Goal: Task Accomplishment & Management: Complete application form

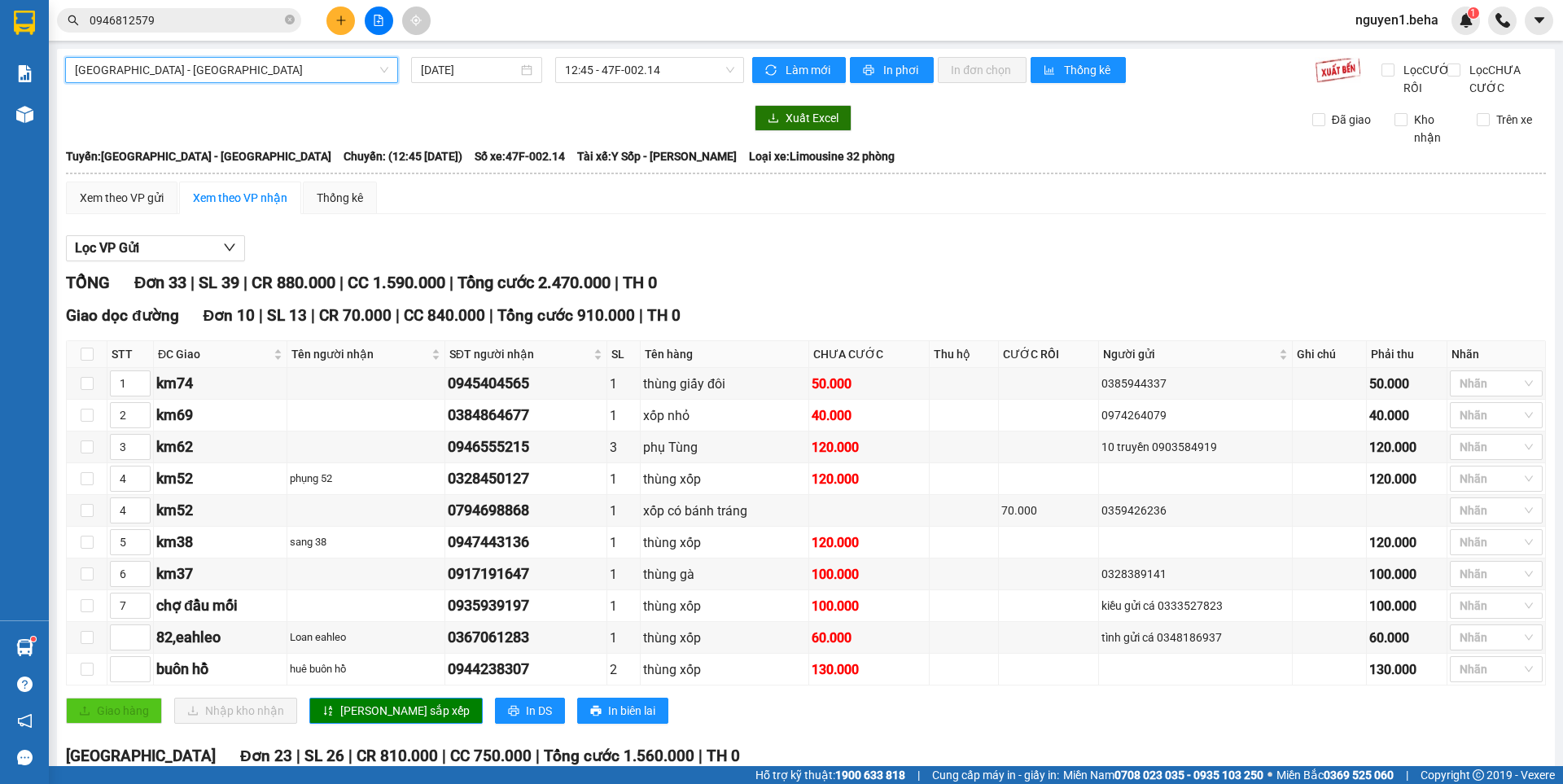
click at [245, 71] on span "[GEOGRAPHIC_DATA] - [GEOGRAPHIC_DATA]" at bounding box center [231, 70] width 314 height 24
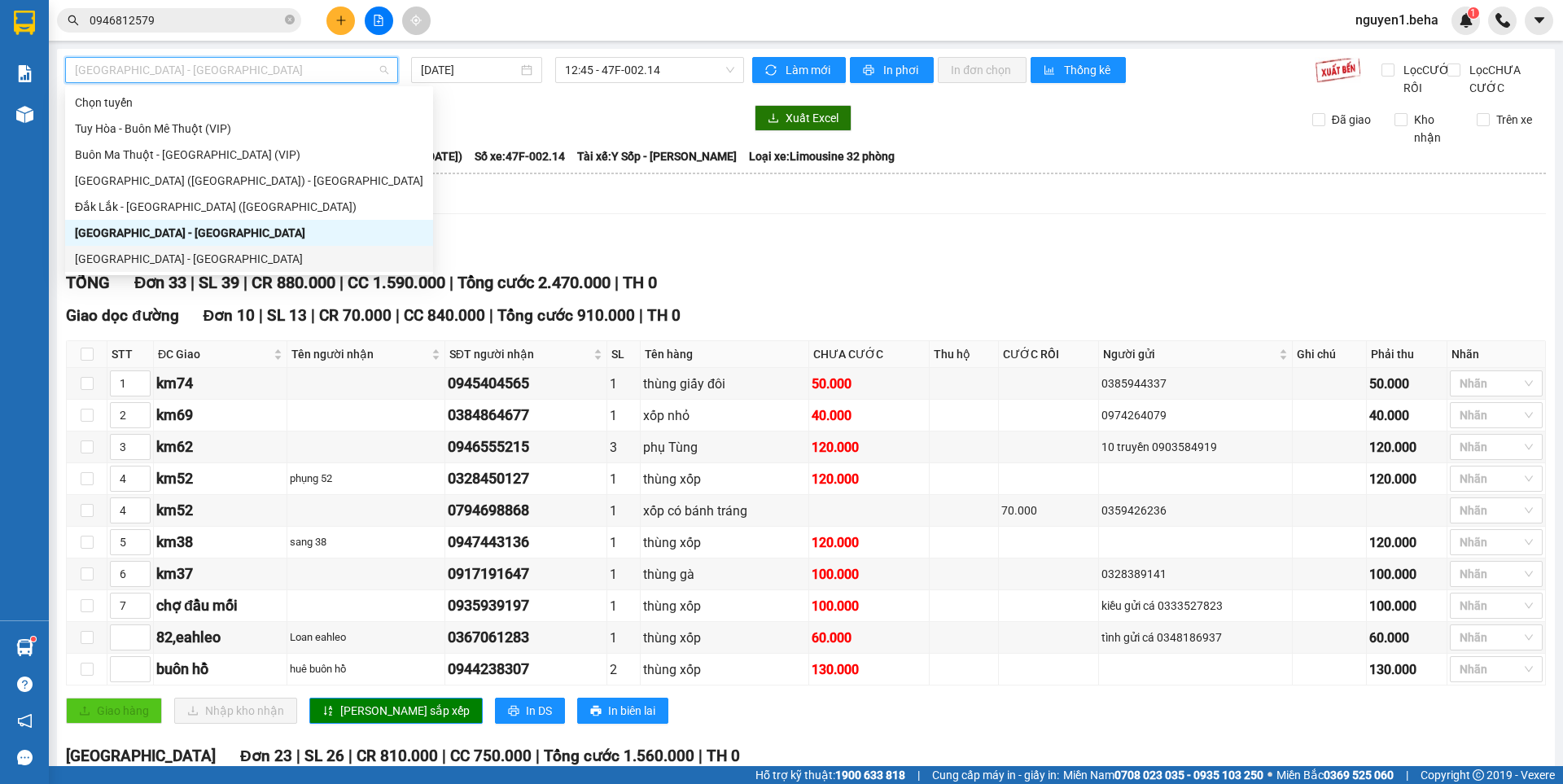
click at [167, 253] on div "[GEOGRAPHIC_DATA] - [GEOGRAPHIC_DATA]" at bounding box center [249, 259] width 349 height 18
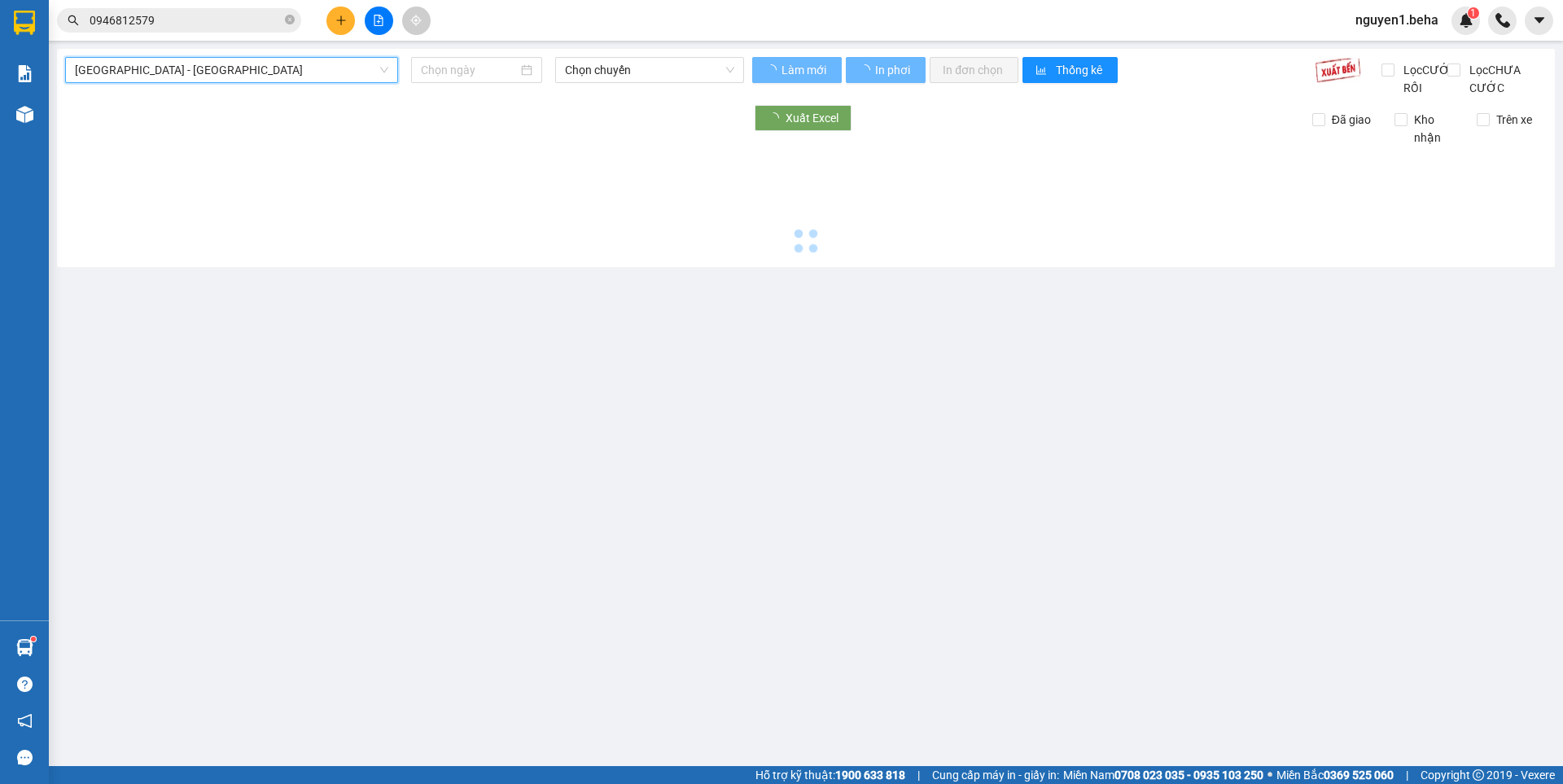
type input "[DATE]"
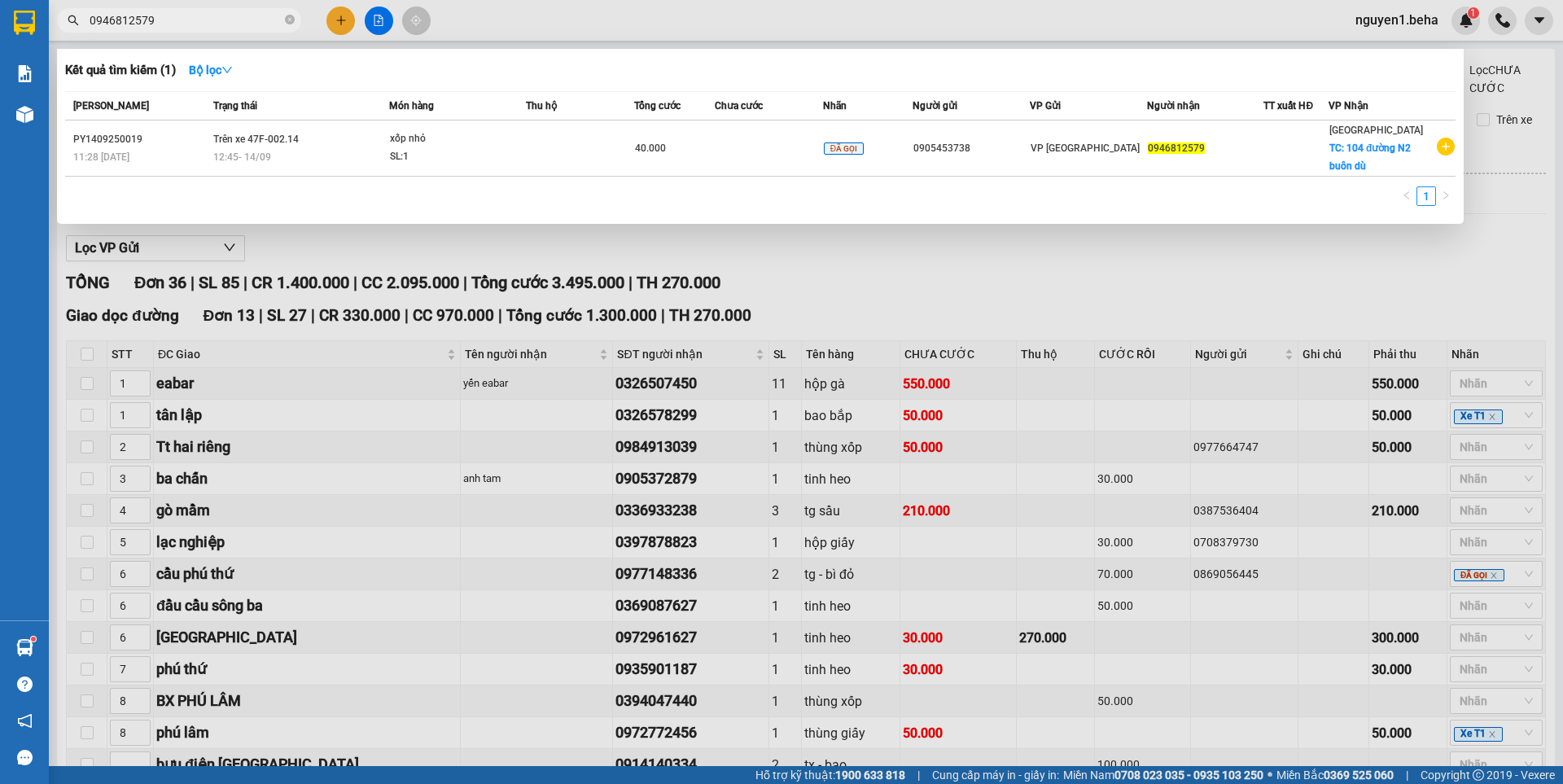
click at [295, 17] on span "0946812579" at bounding box center [179, 20] width 244 height 24
click at [288, 17] on icon "close-circle" at bounding box center [289, 19] width 10 height 10
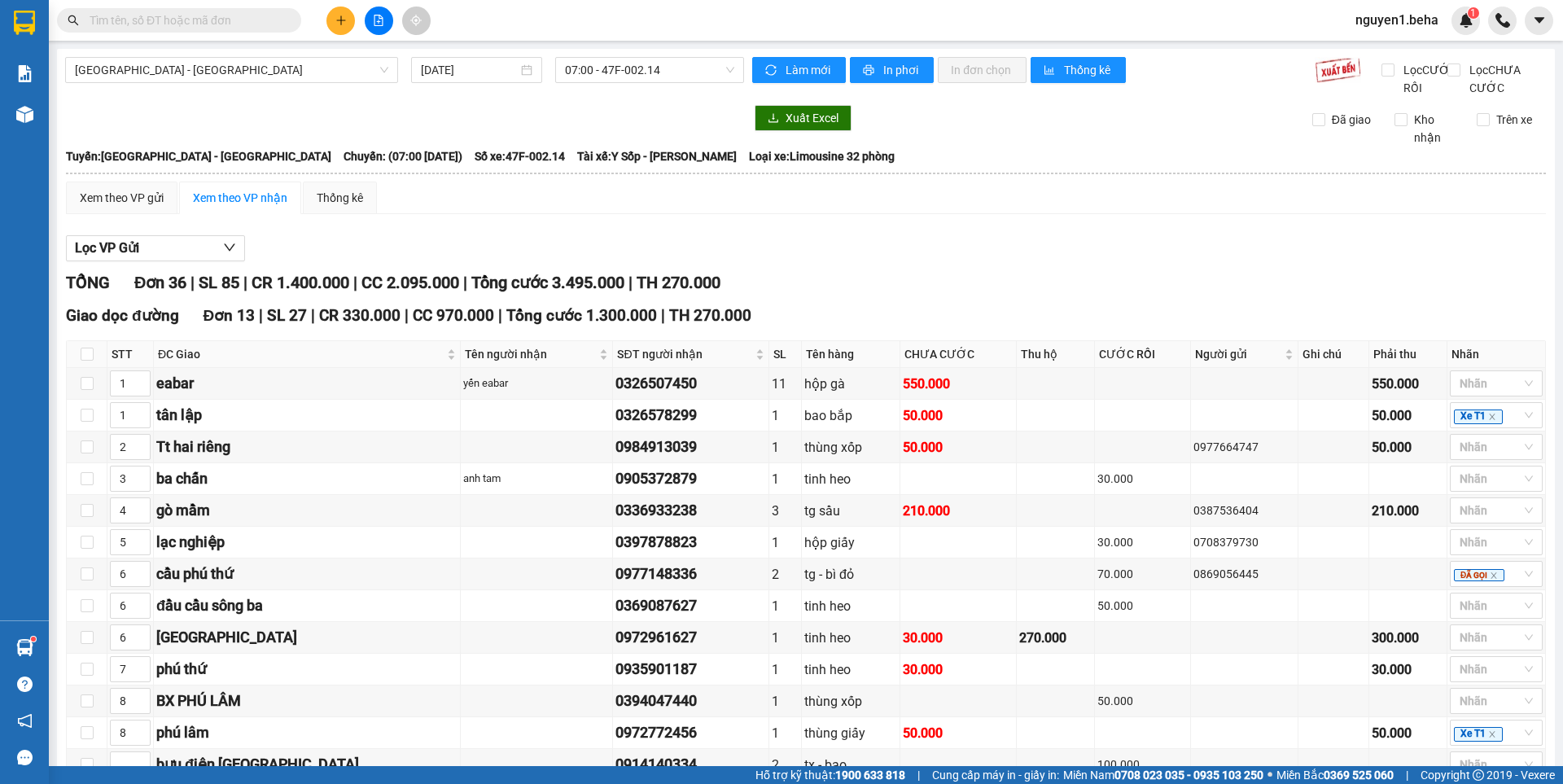
paste input "0946812579"
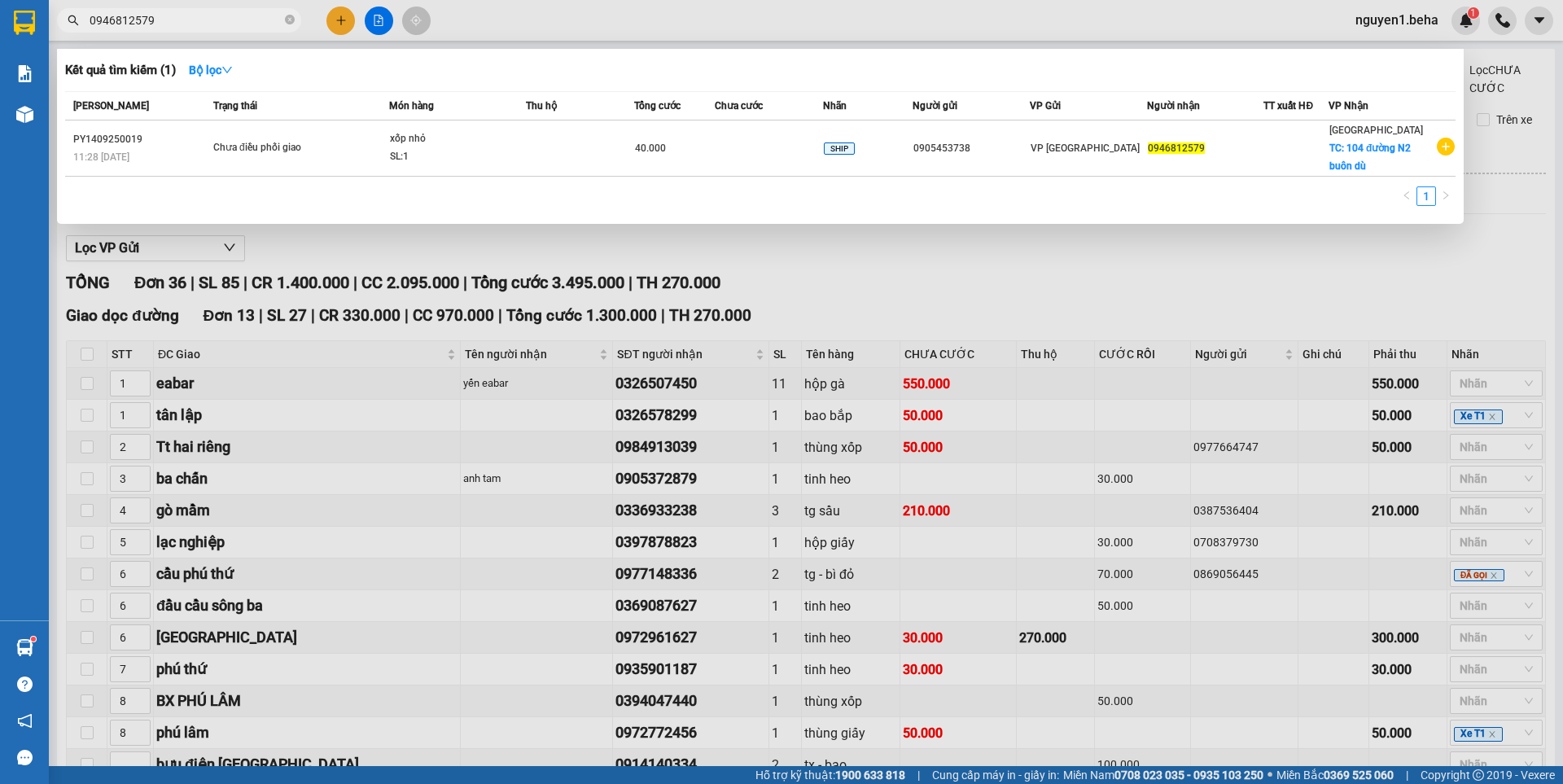
click at [230, 14] on input "0946812579" at bounding box center [185, 21] width 192 height 18
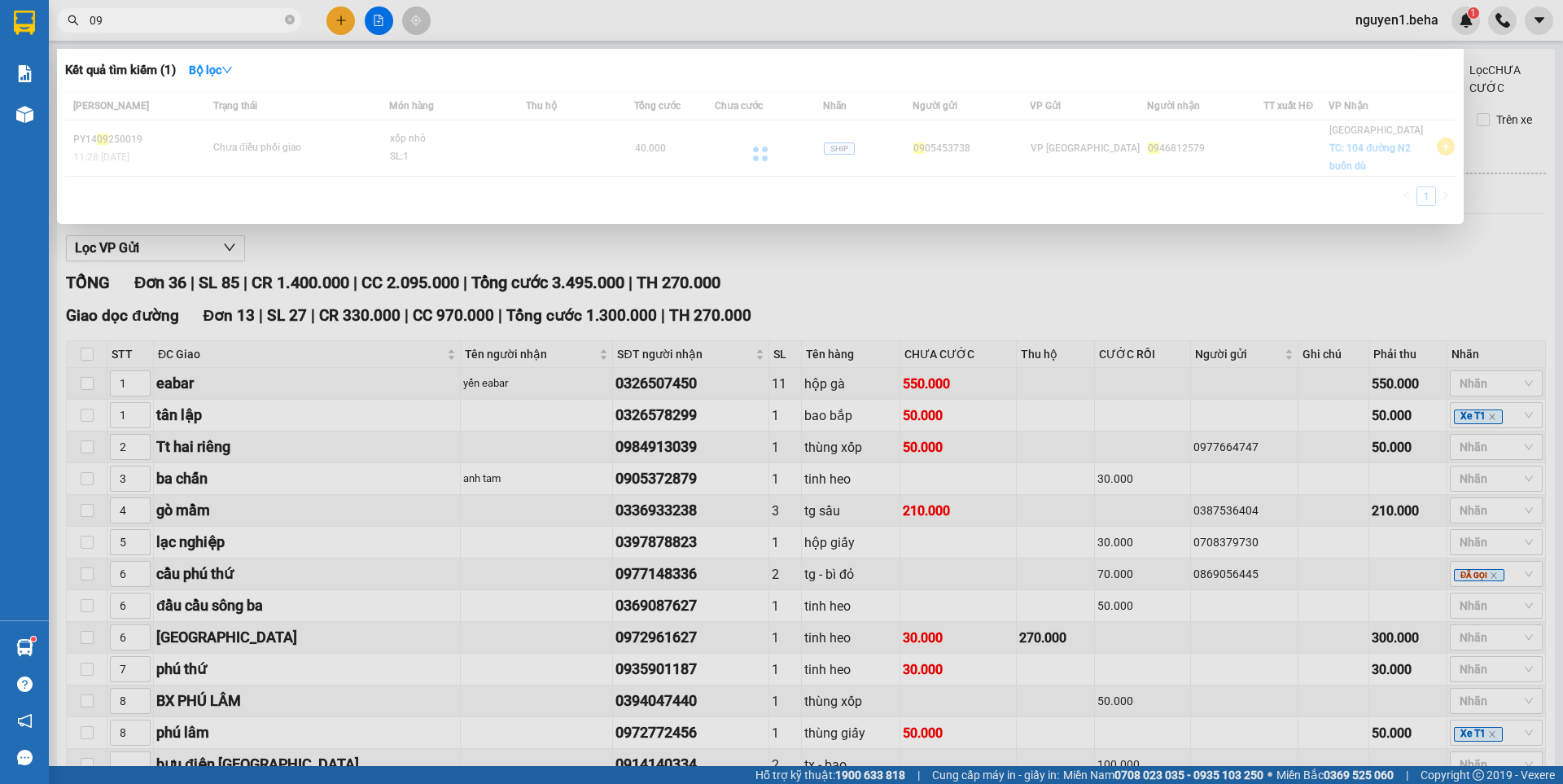
type input "0"
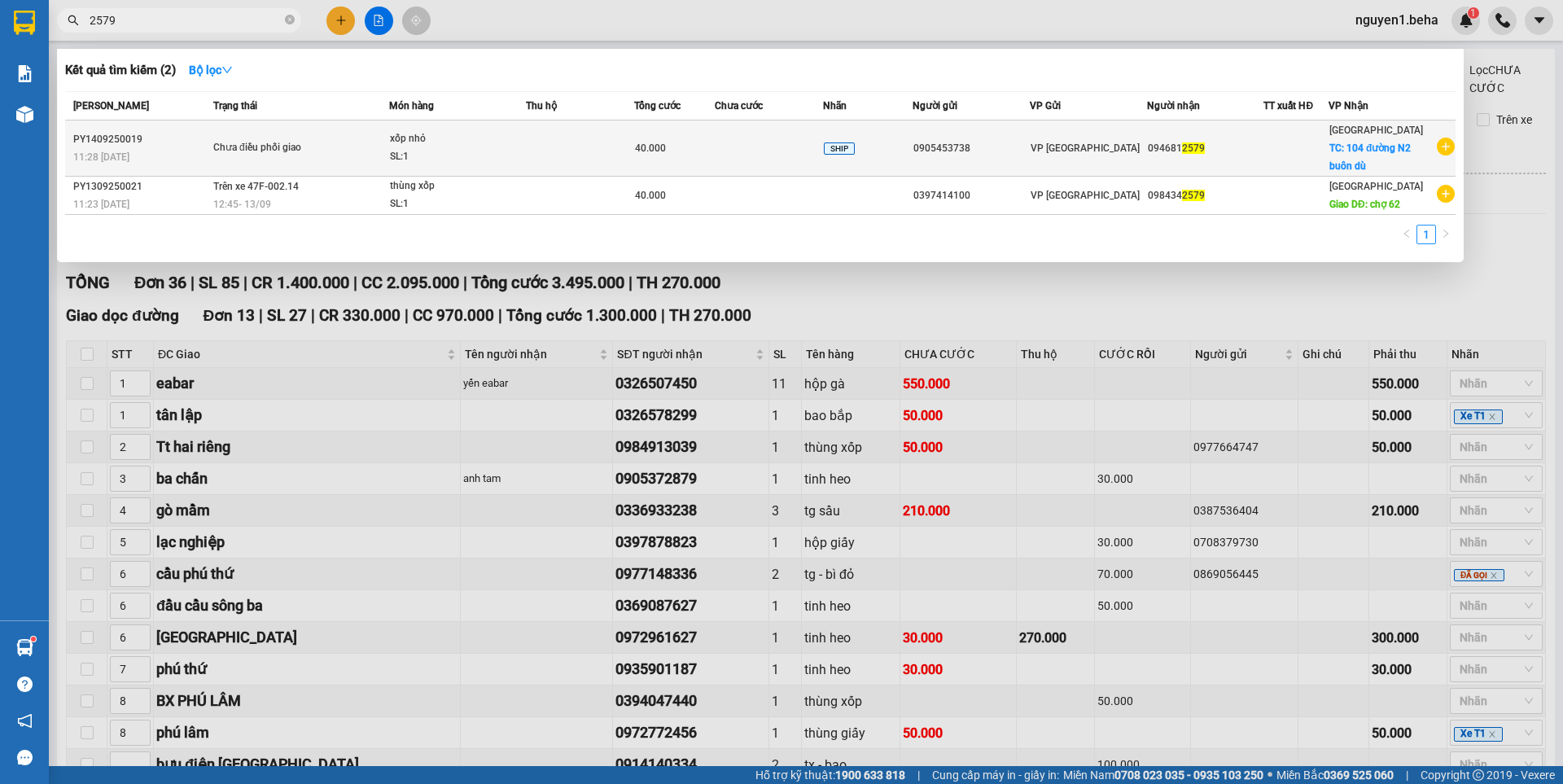
type input "2579"
click at [448, 154] on div "SL: 1" at bounding box center [451, 157] width 122 height 18
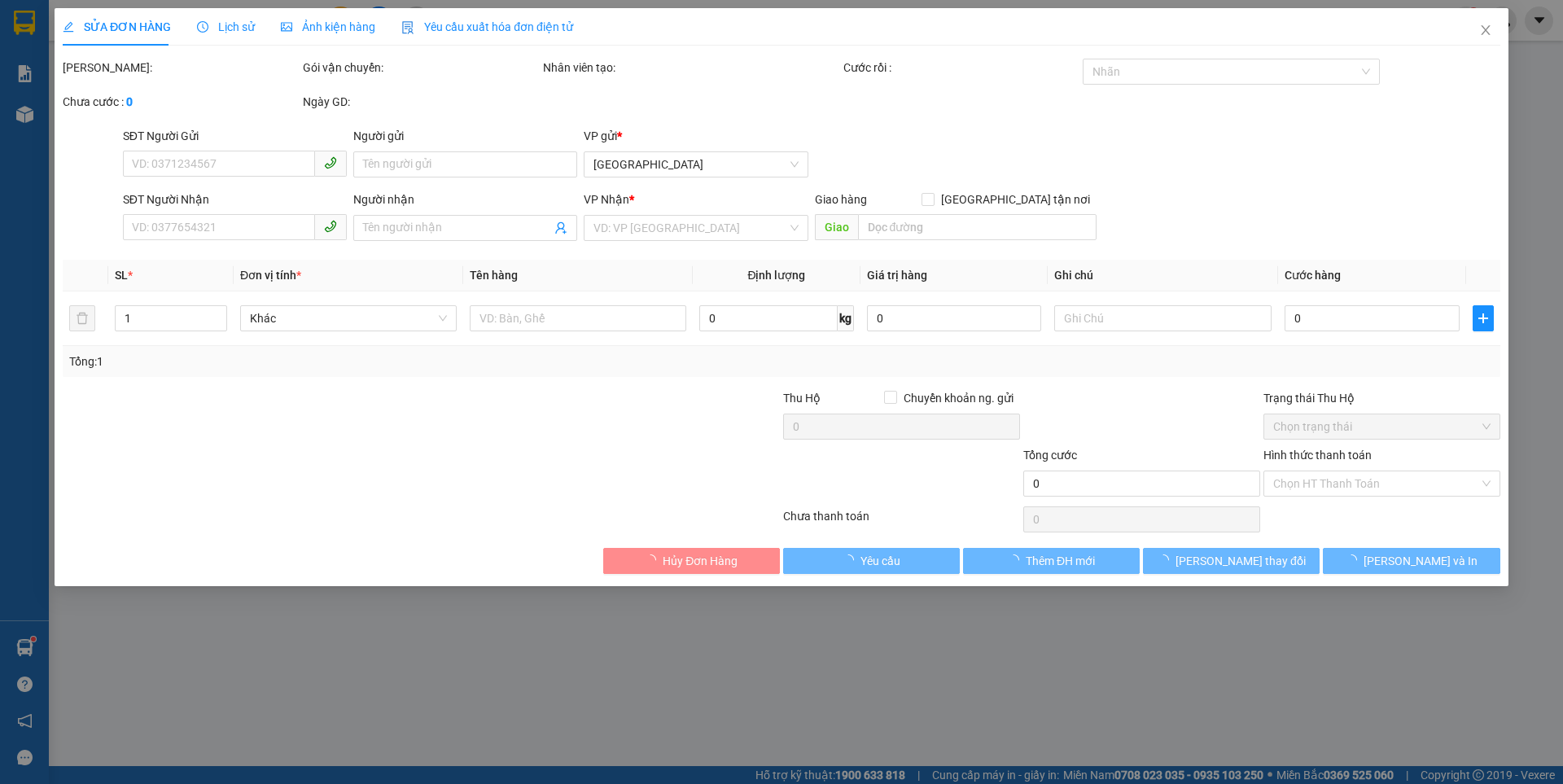
type input "0905453738"
type input "0946812579"
checkbox input "true"
type input "104 đường N2 buôn dù"
type input "40.000"
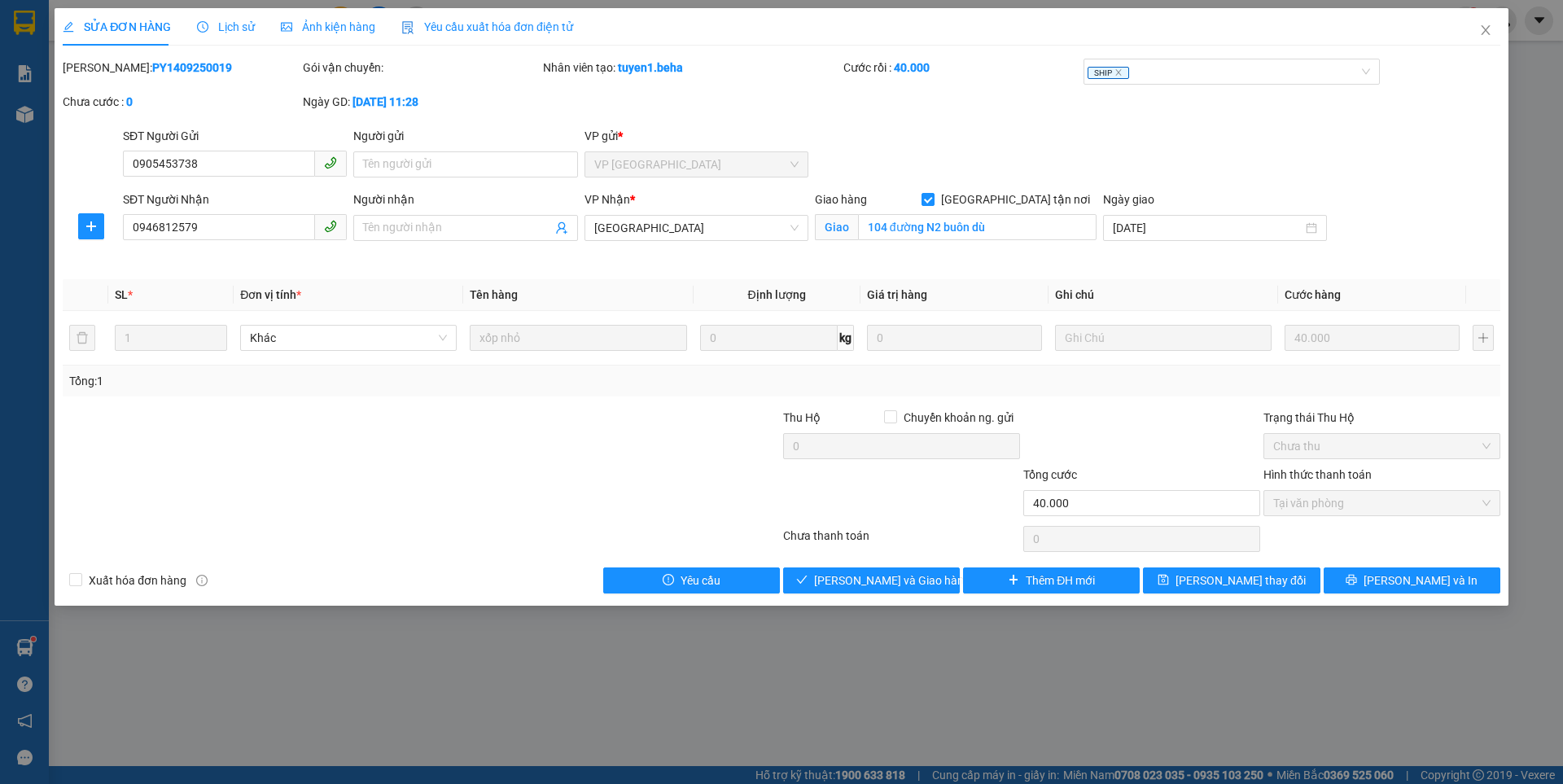
click at [324, 14] on div "Ảnh kiện hàng" at bounding box center [328, 26] width 95 height 37
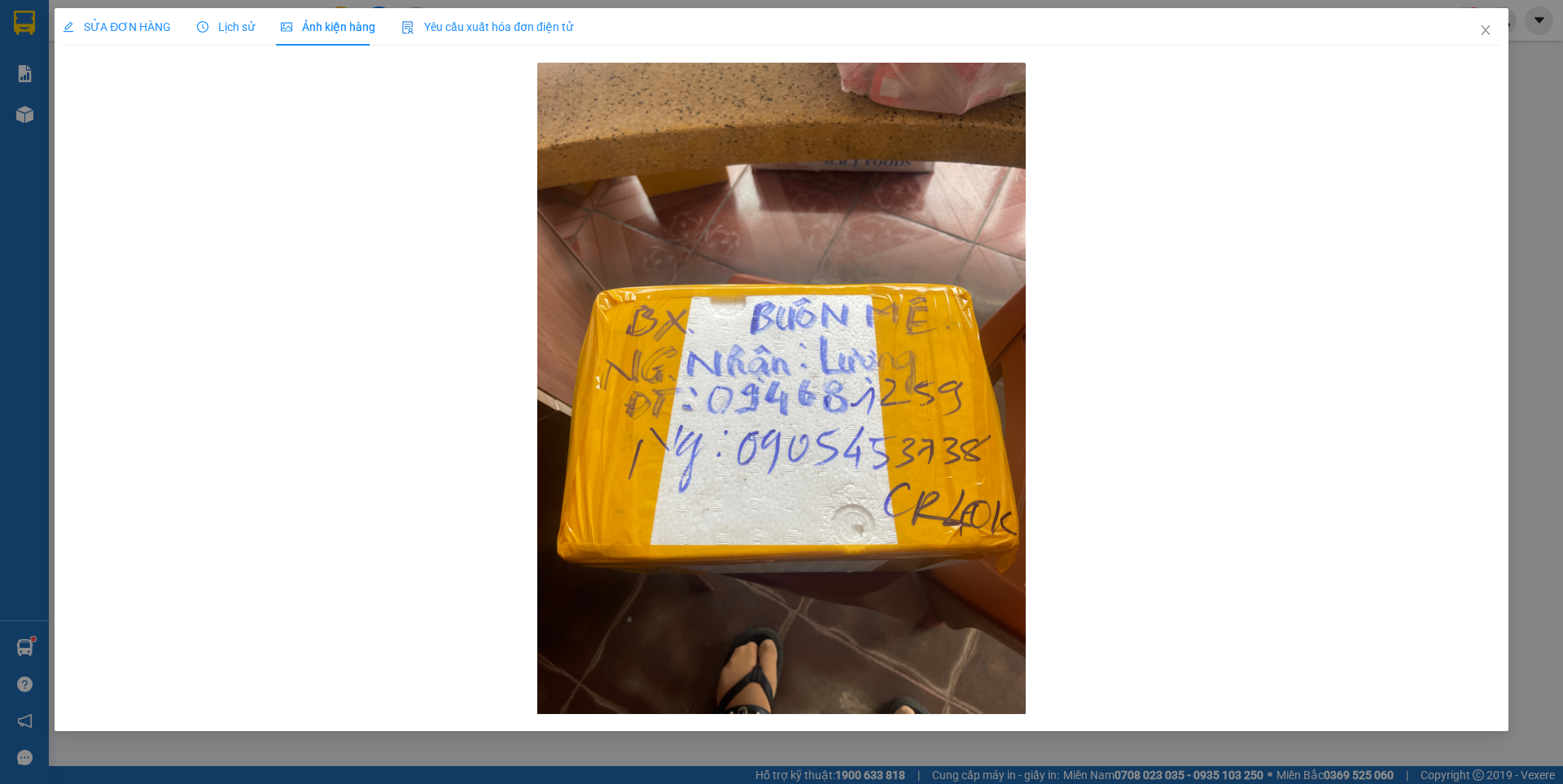
click at [129, 22] on span "SỬA ĐƠN HÀNG" at bounding box center [117, 27] width 108 height 13
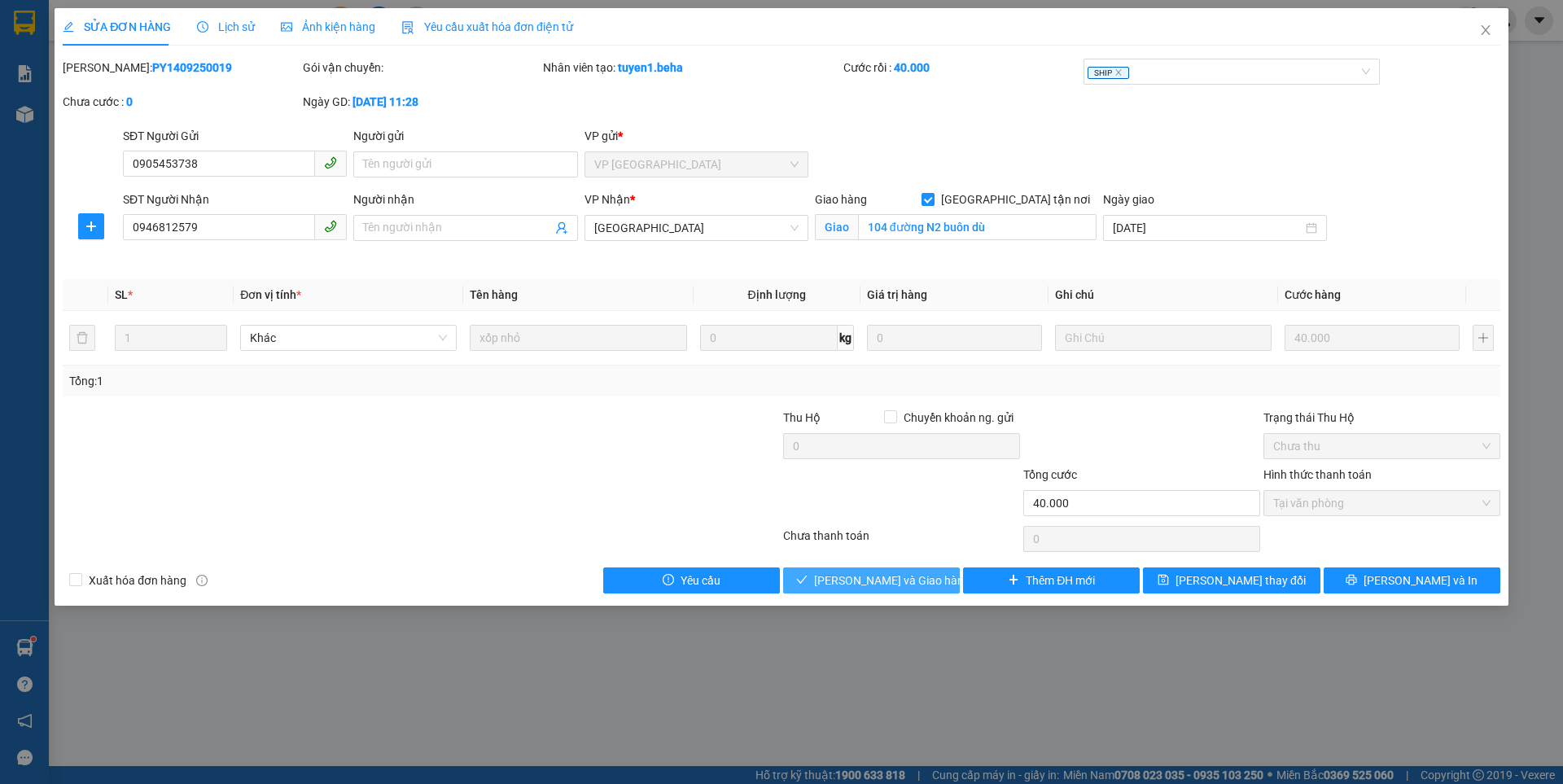
click at [853, 587] on span "[PERSON_NAME] và Giao hàng" at bounding box center [892, 581] width 156 height 18
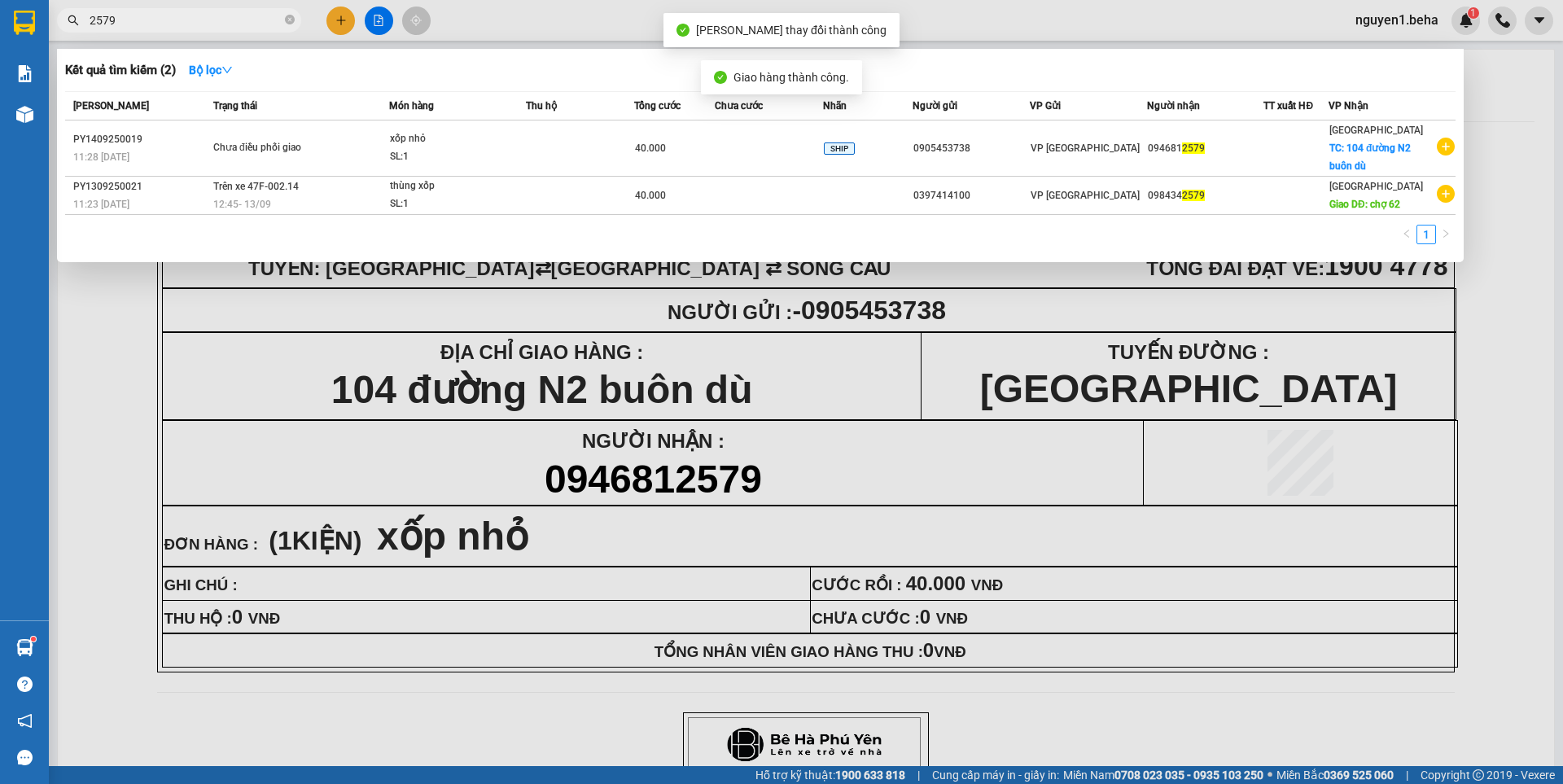
click at [196, 20] on input "2579" at bounding box center [185, 21] width 192 height 18
type input "2"
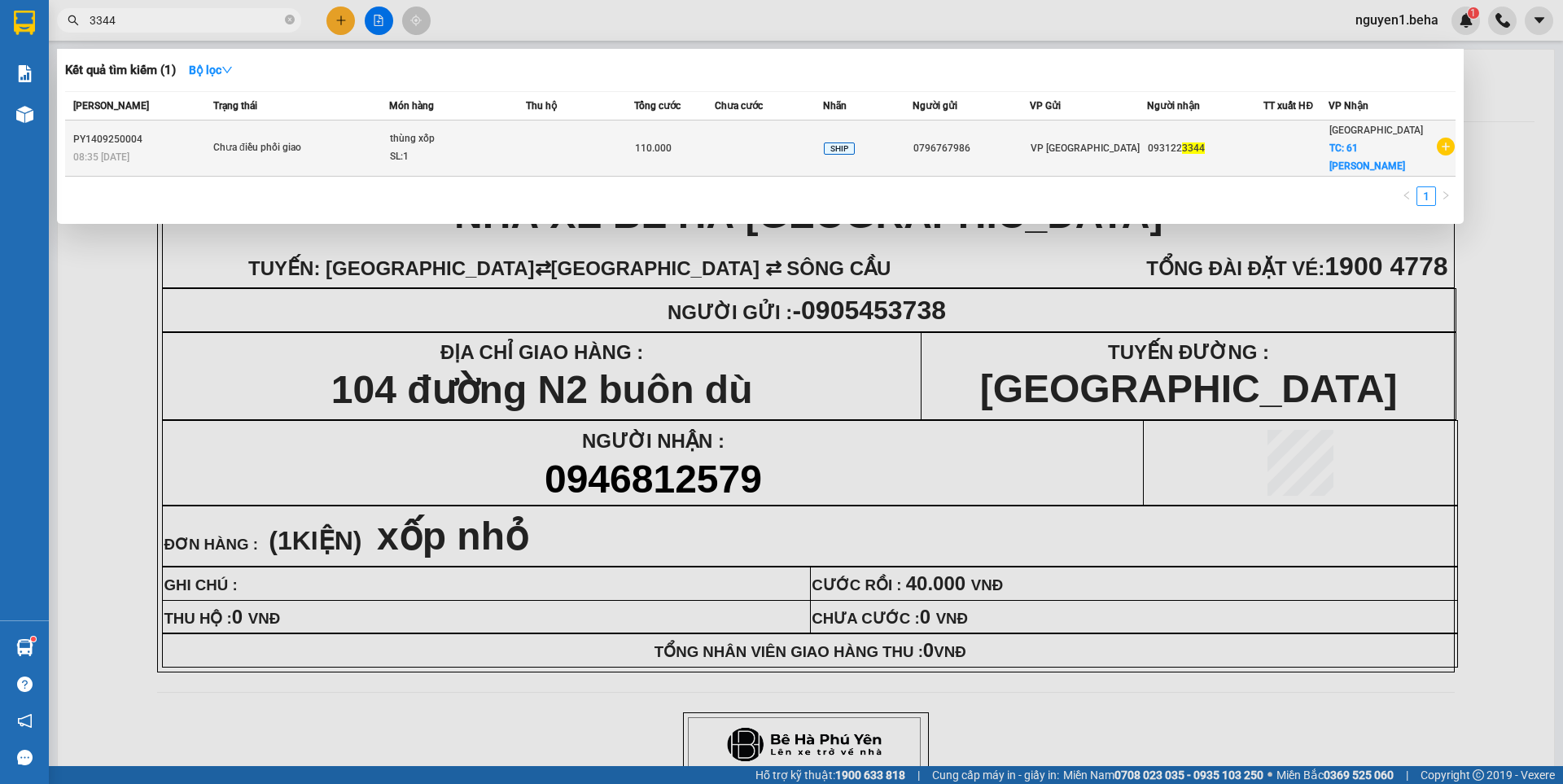
type input "3344"
click at [391, 138] on td "thùng xốp SL: 1" at bounding box center [457, 148] width 136 height 56
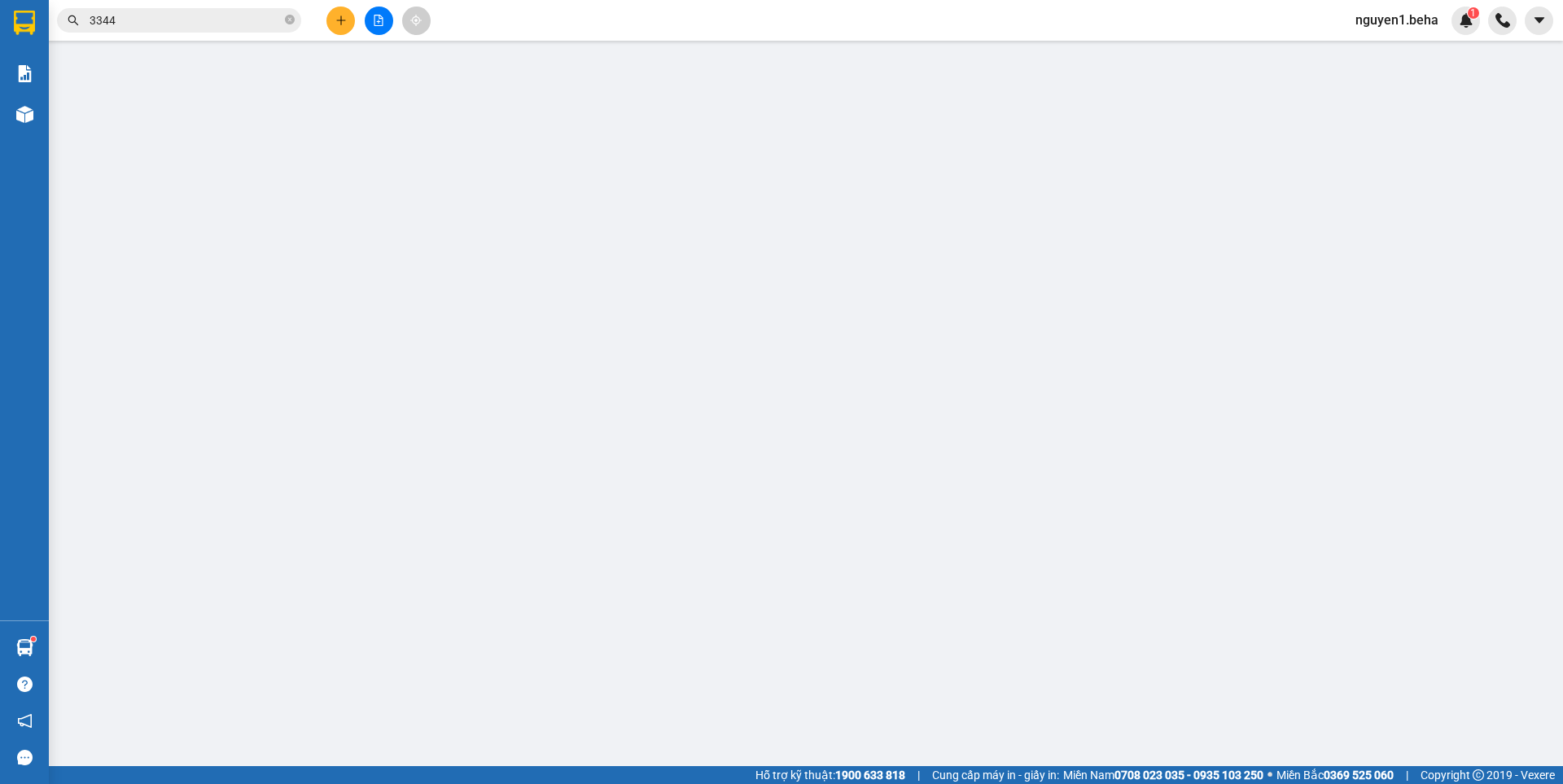
type input "0796767986"
type input "0931223344"
checkbox input "true"
type input "61 [PERSON_NAME]"
type input "110.000"
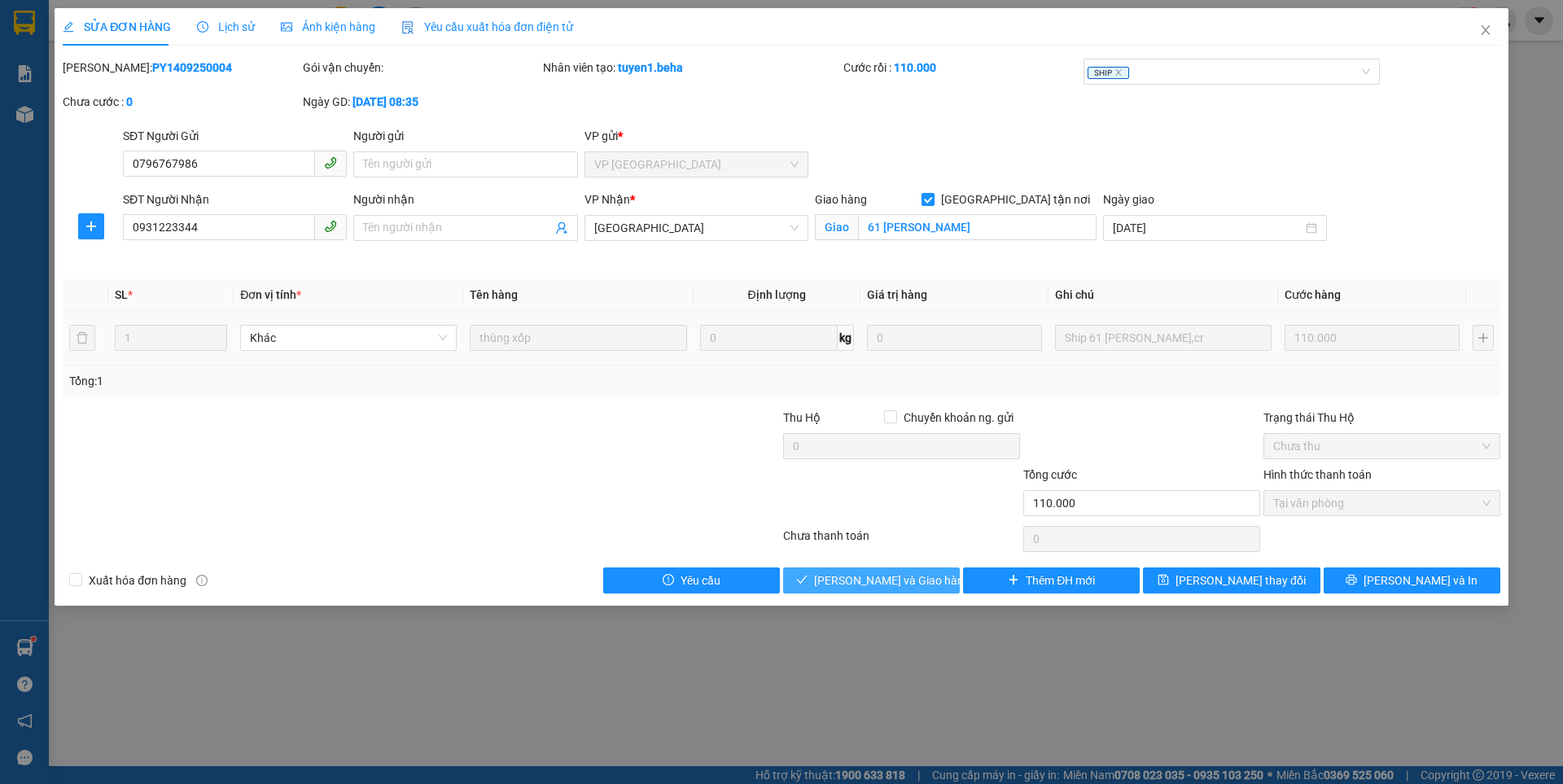
click at [891, 577] on span "[PERSON_NAME] và Giao hàng" at bounding box center [892, 581] width 156 height 18
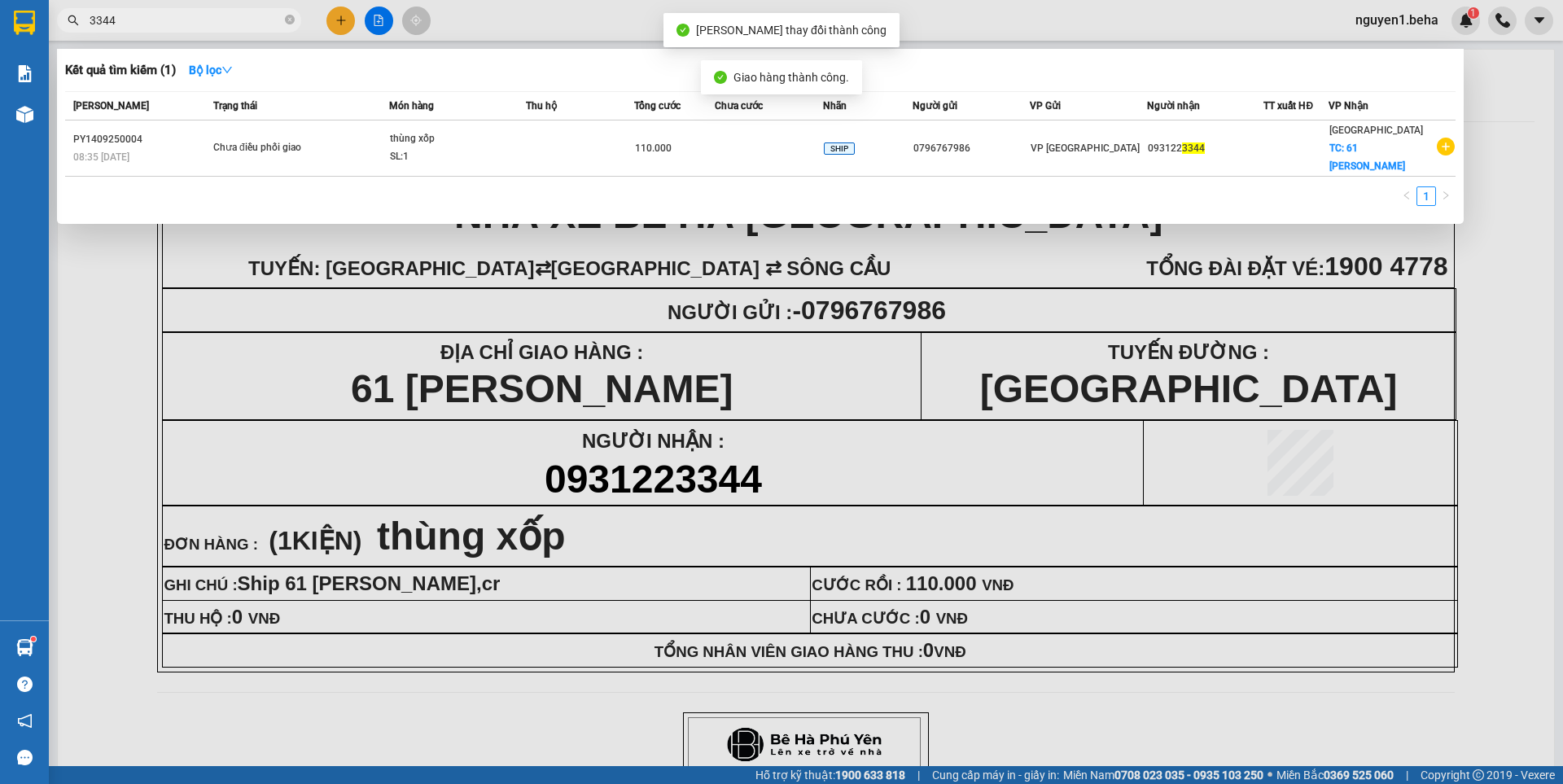
click at [193, 22] on input "3344" at bounding box center [185, 21] width 192 height 18
type input "3"
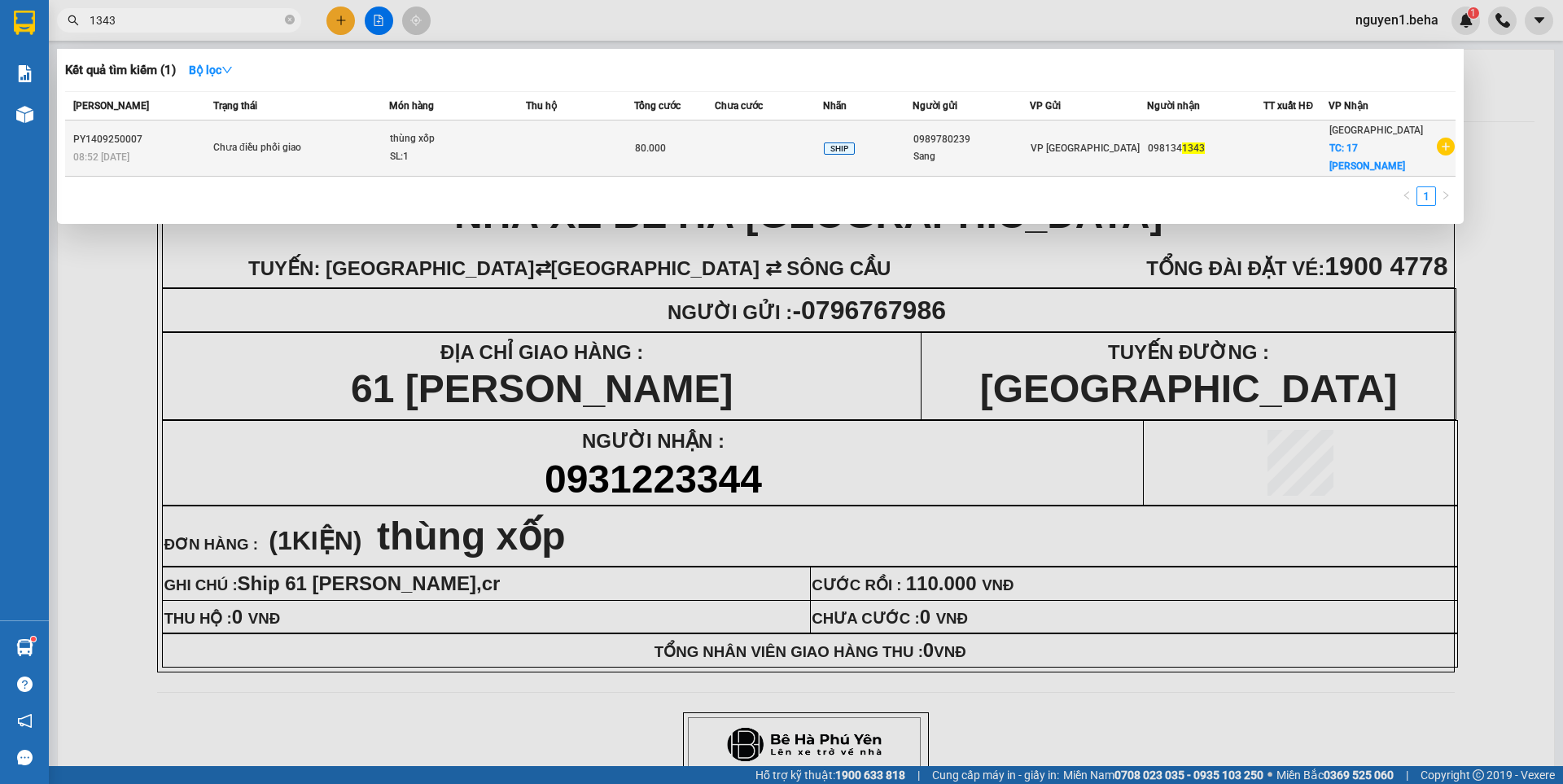
click at [399, 135] on div "thùng xốp" at bounding box center [451, 139] width 122 height 18
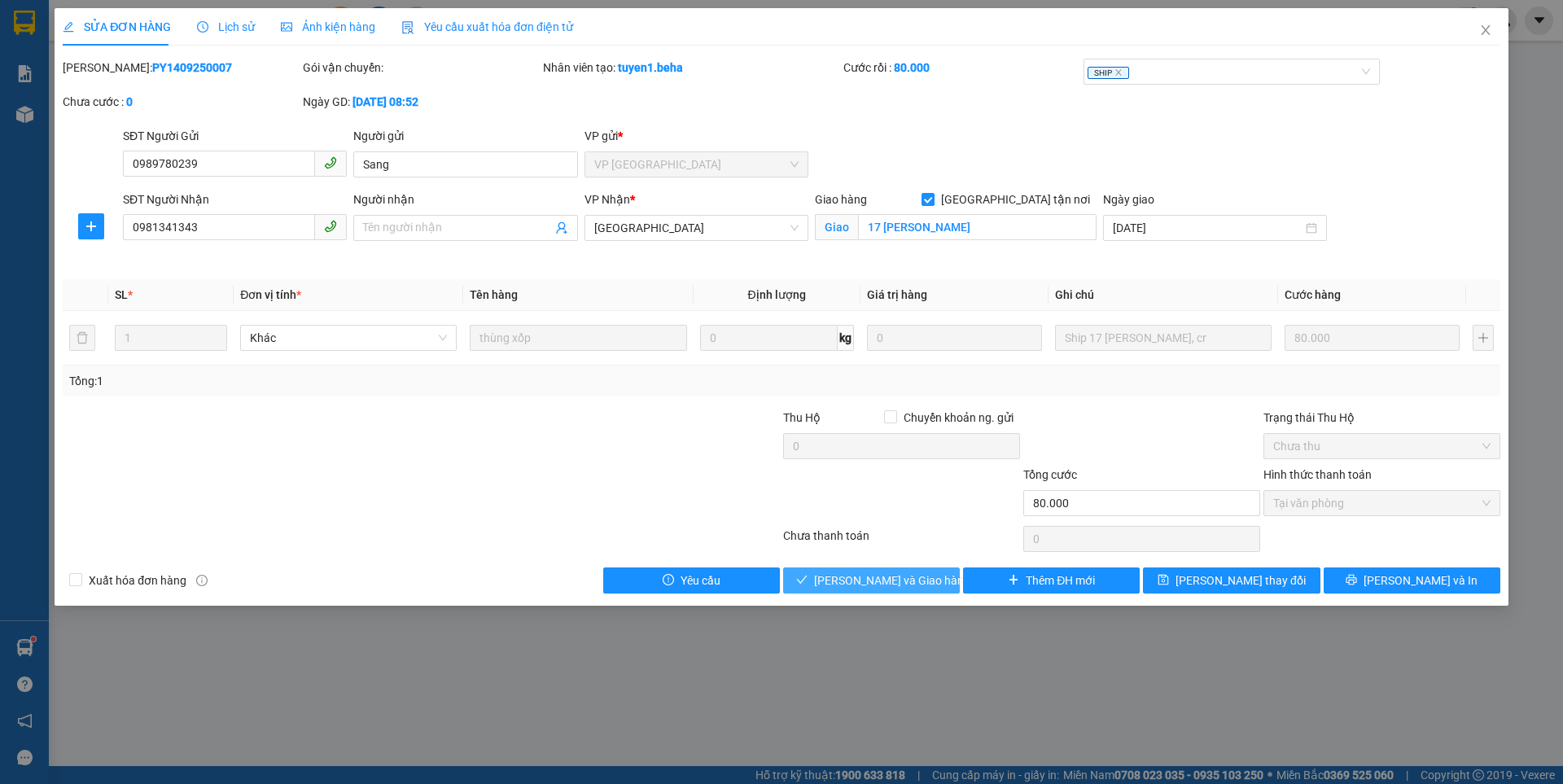
click at [871, 575] on span "[PERSON_NAME] và Giao hàng" at bounding box center [892, 581] width 156 height 18
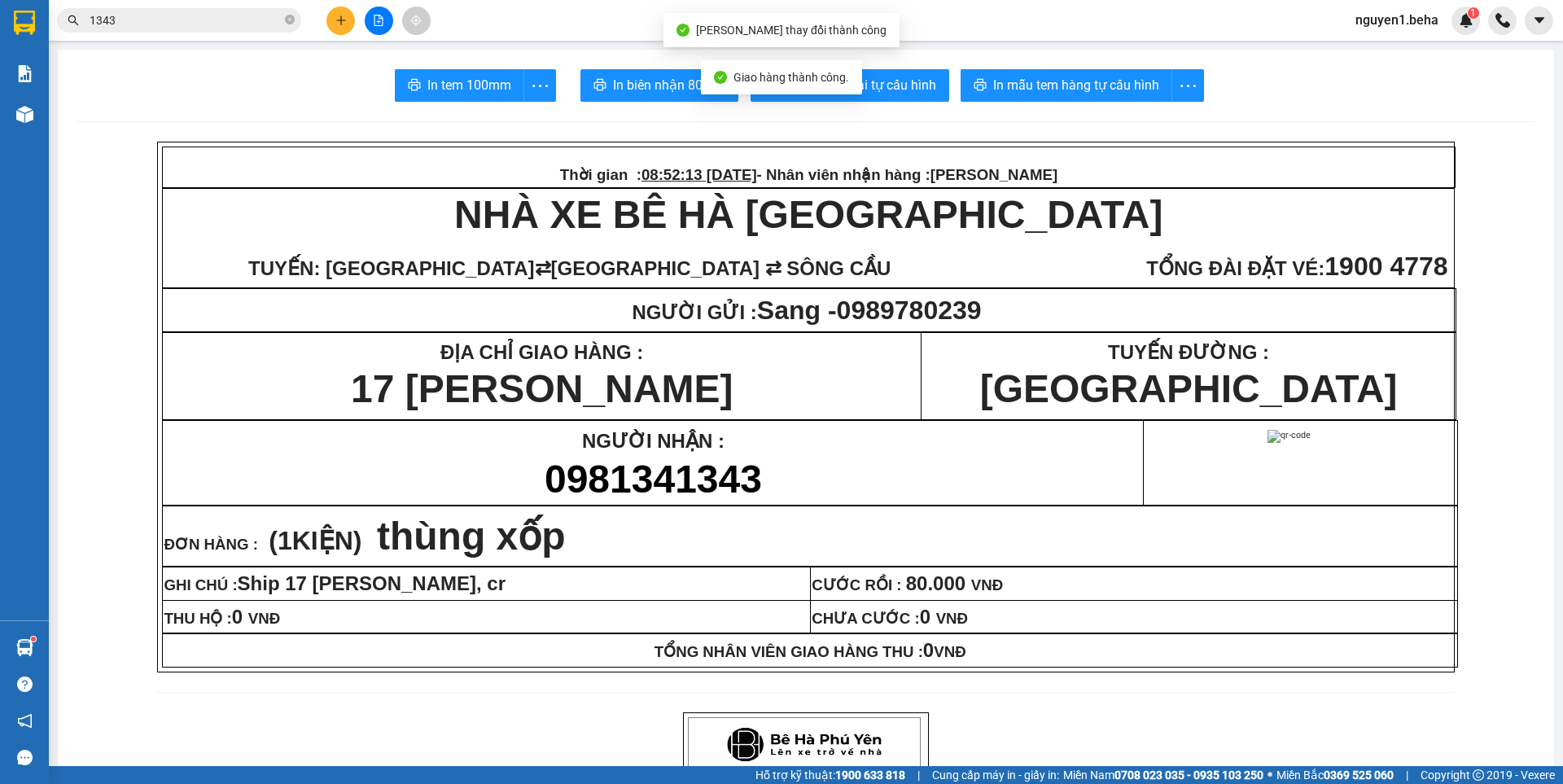
click at [182, 18] on input "1343" at bounding box center [185, 21] width 192 height 18
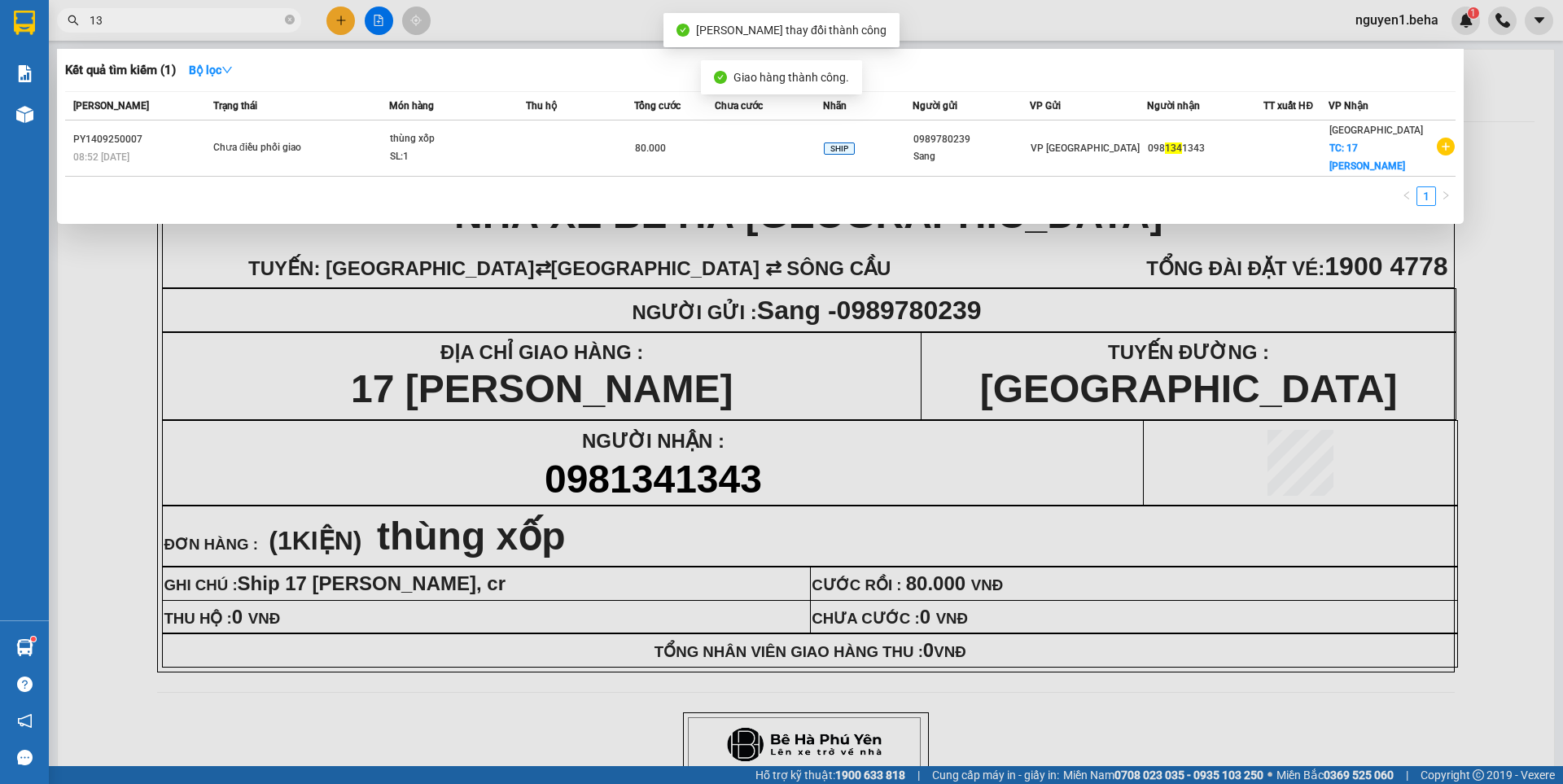
type input "1"
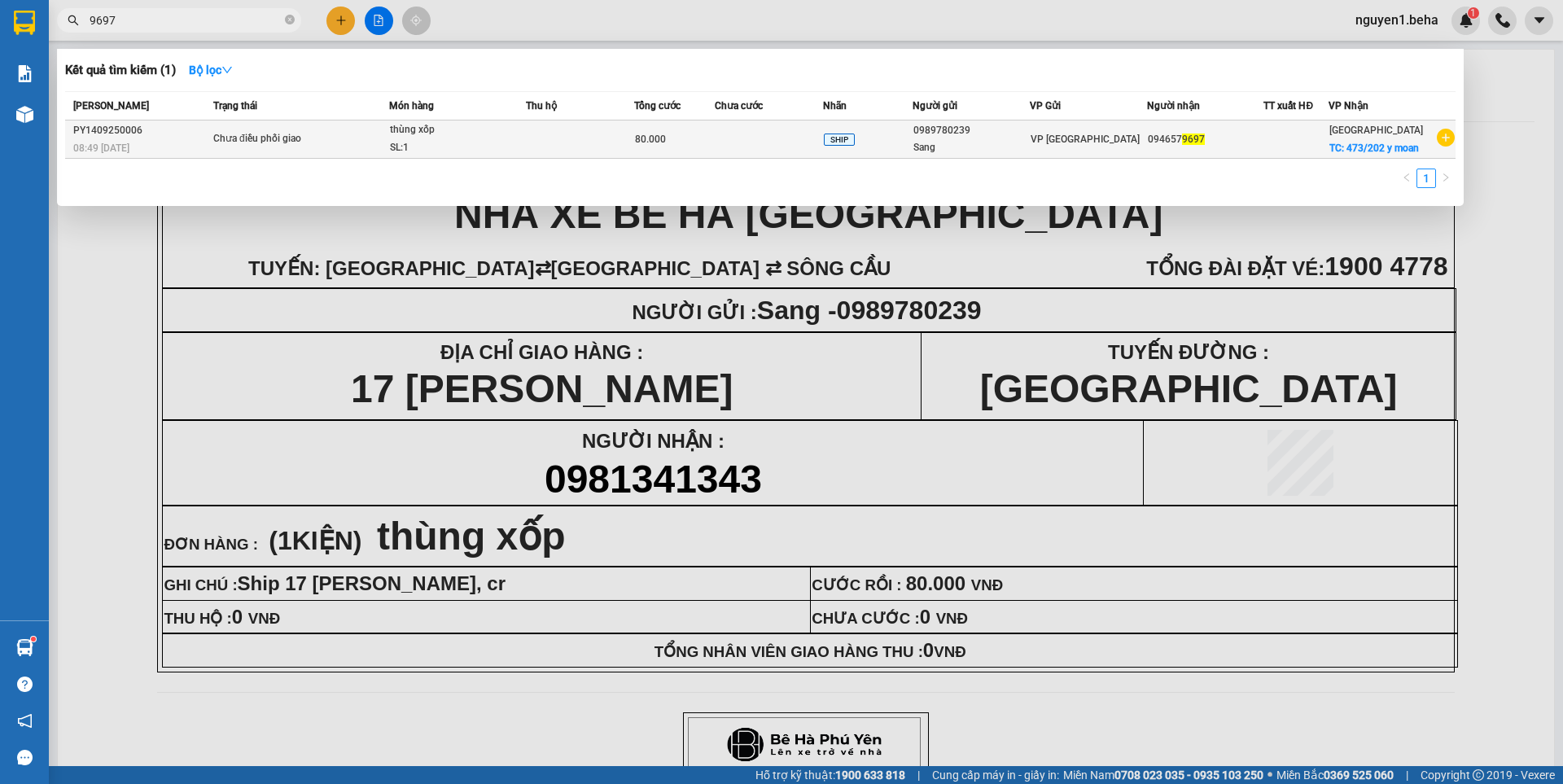
type input "9697"
click at [421, 135] on div "thùng xốp" at bounding box center [451, 130] width 122 height 18
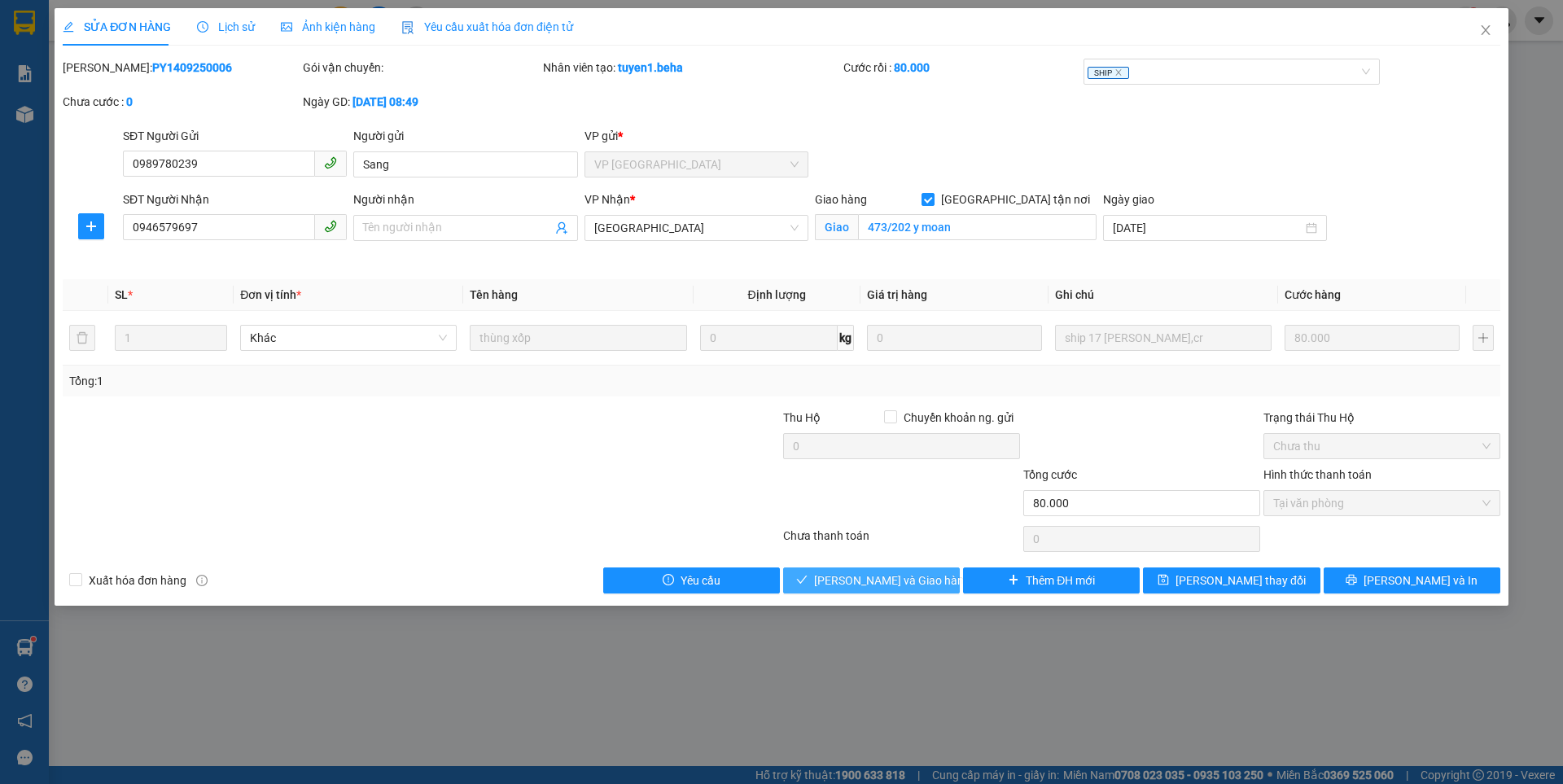
click at [884, 576] on span "[PERSON_NAME] và Giao hàng" at bounding box center [892, 581] width 156 height 18
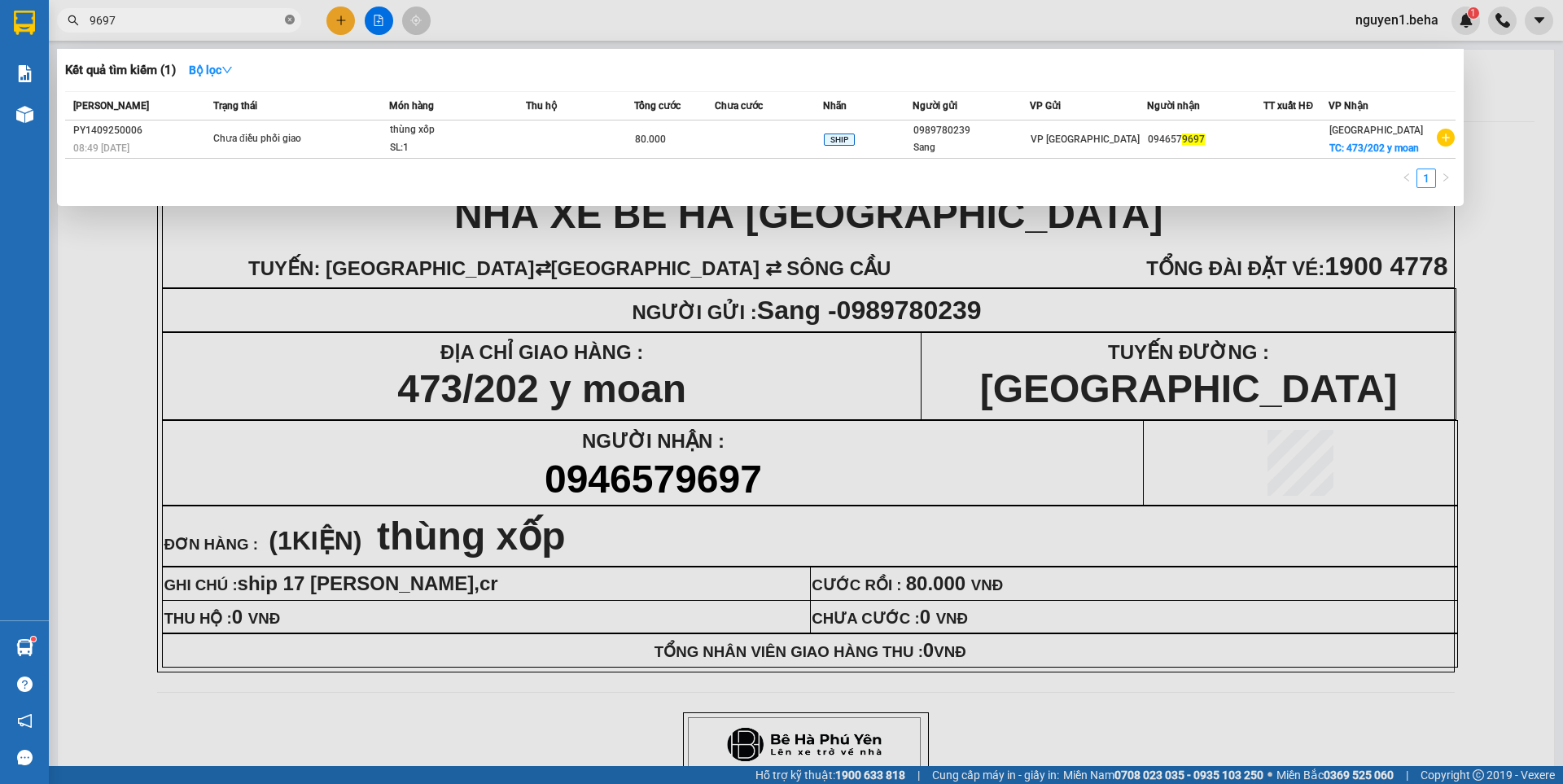
click at [289, 17] on icon "close-circle" at bounding box center [289, 19] width 10 height 10
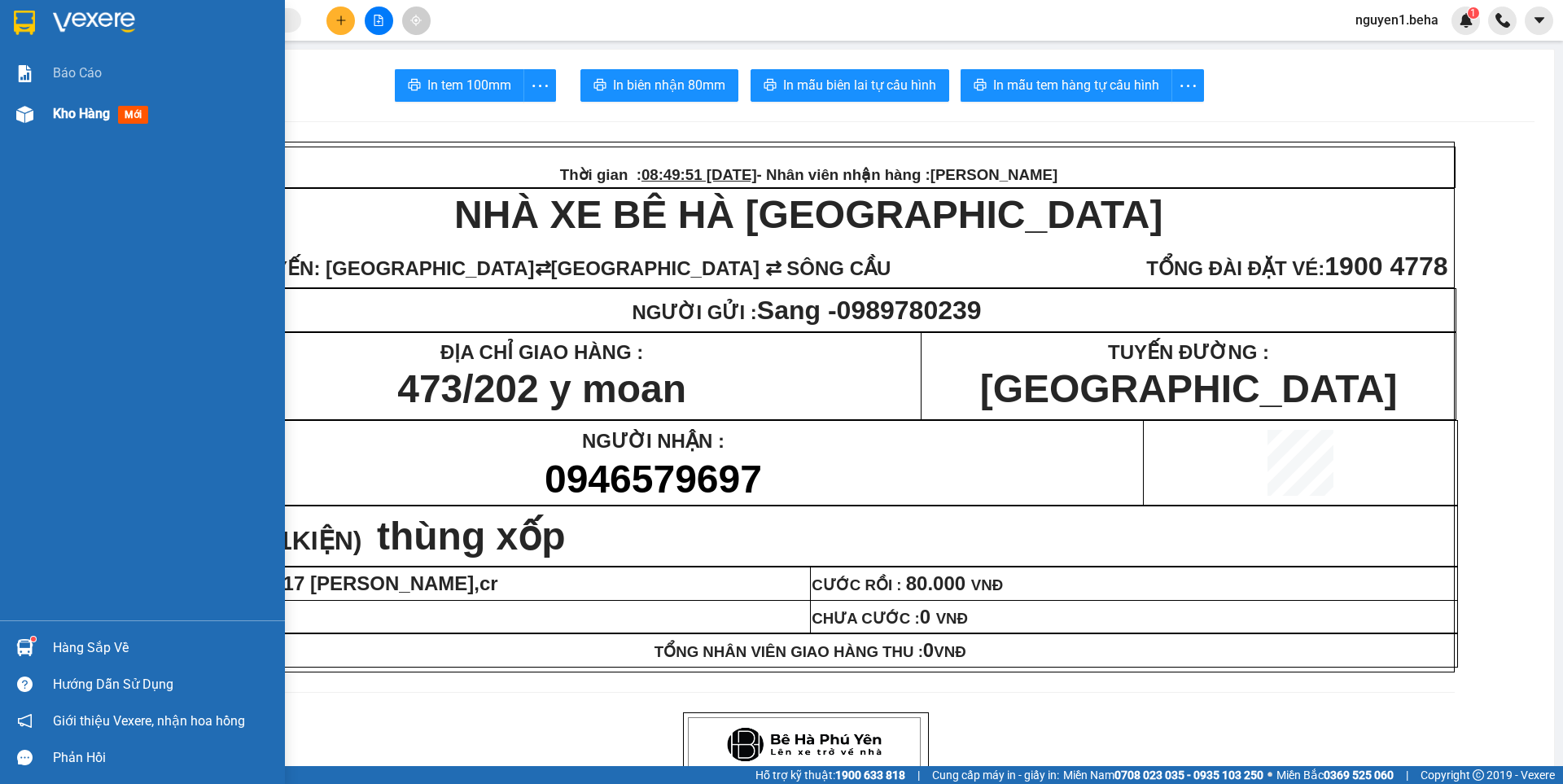
click at [41, 119] on div "Kho hàng mới" at bounding box center [142, 114] width 285 height 41
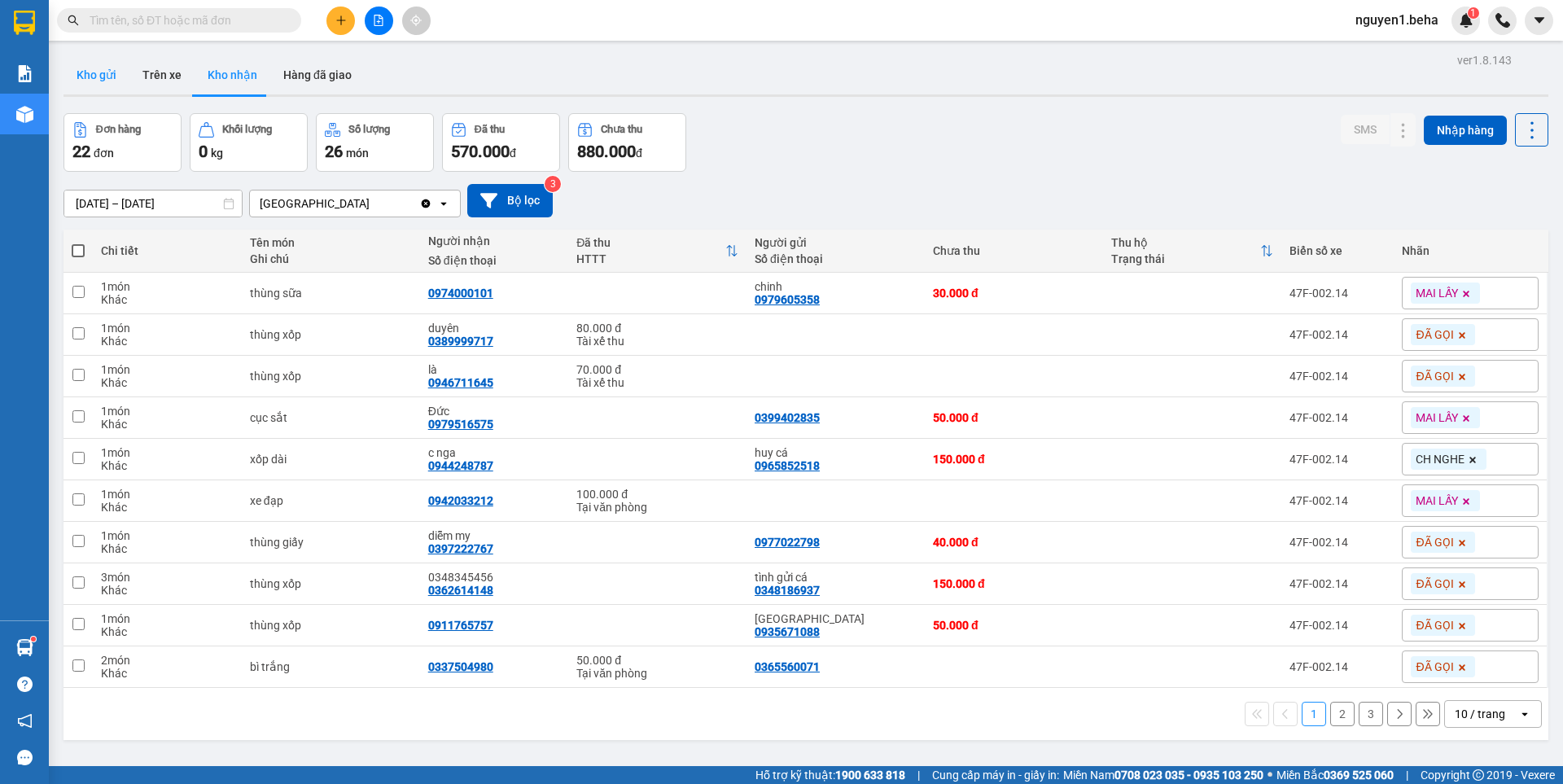
click at [100, 85] on button "Kho gửi" at bounding box center [96, 74] width 66 height 39
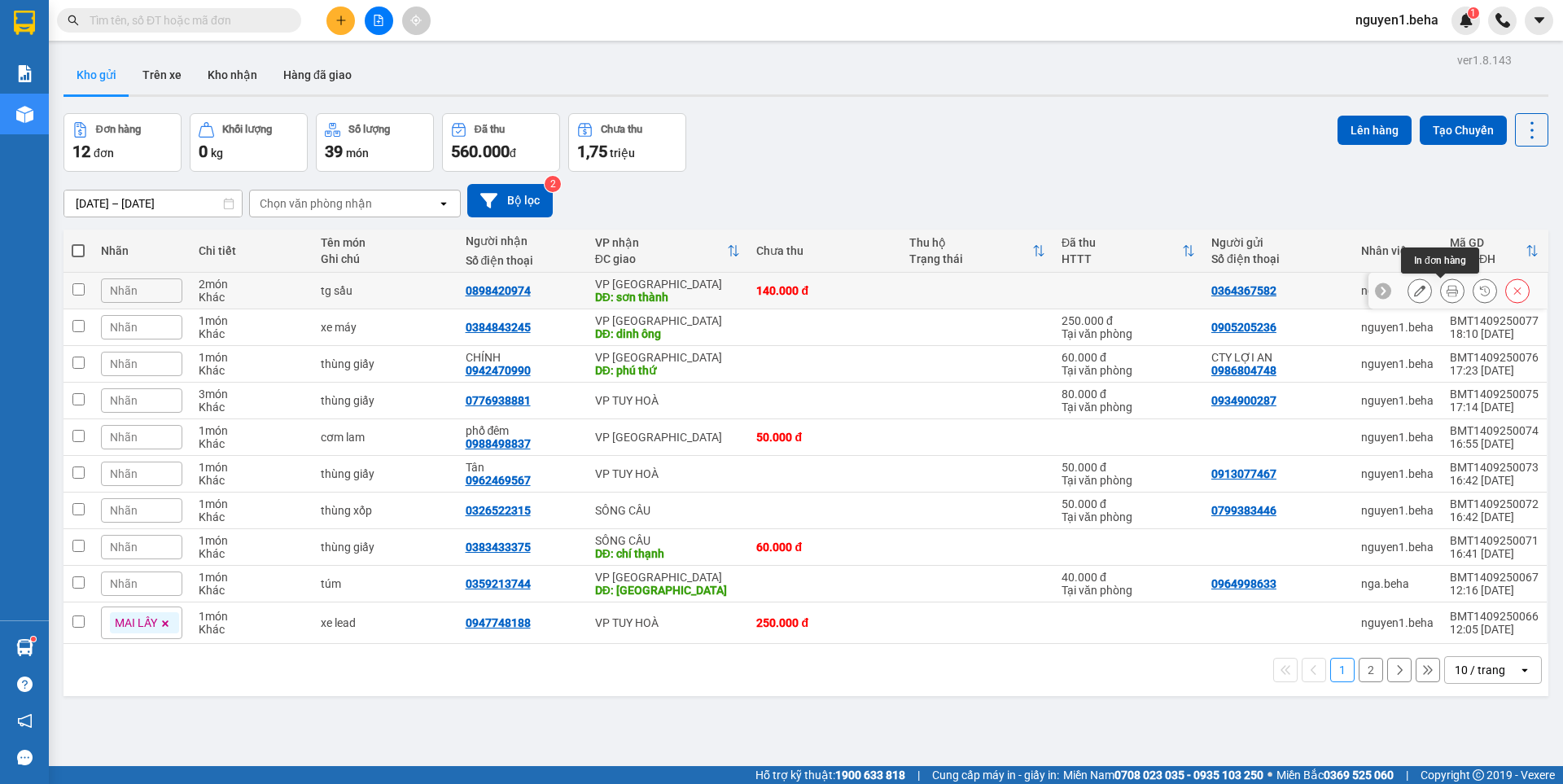
click at [1446, 293] on icon at bounding box center [1452, 290] width 12 height 12
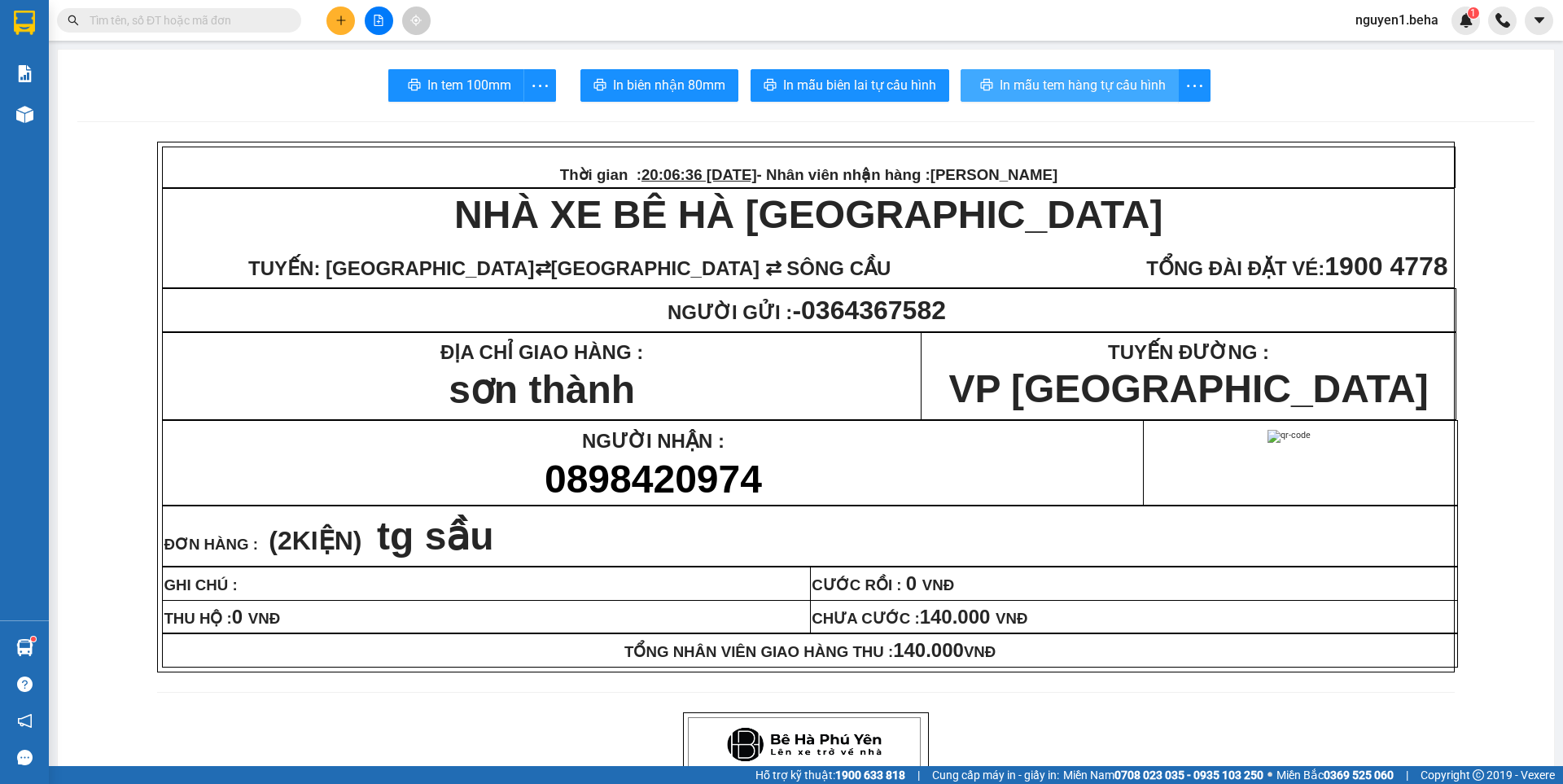
click at [1044, 80] on span "In mẫu tem hàng tự cấu hình" at bounding box center [1083, 85] width 166 height 21
click at [143, 23] on input "text" at bounding box center [185, 21] width 192 height 18
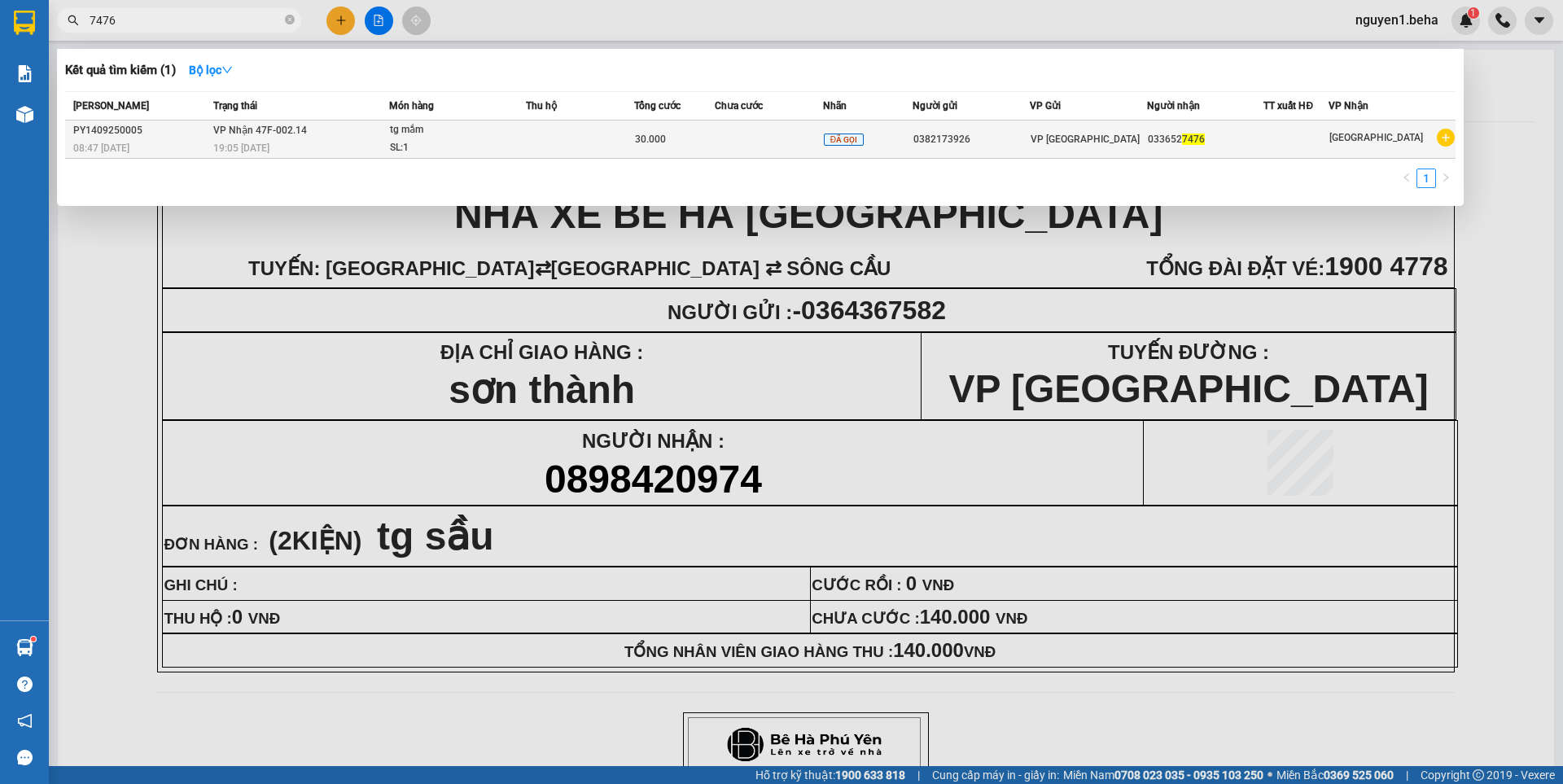
type input "7476"
click at [376, 146] on div "19:05 [DATE]" at bounding box center [301, 148] width 175 height 18
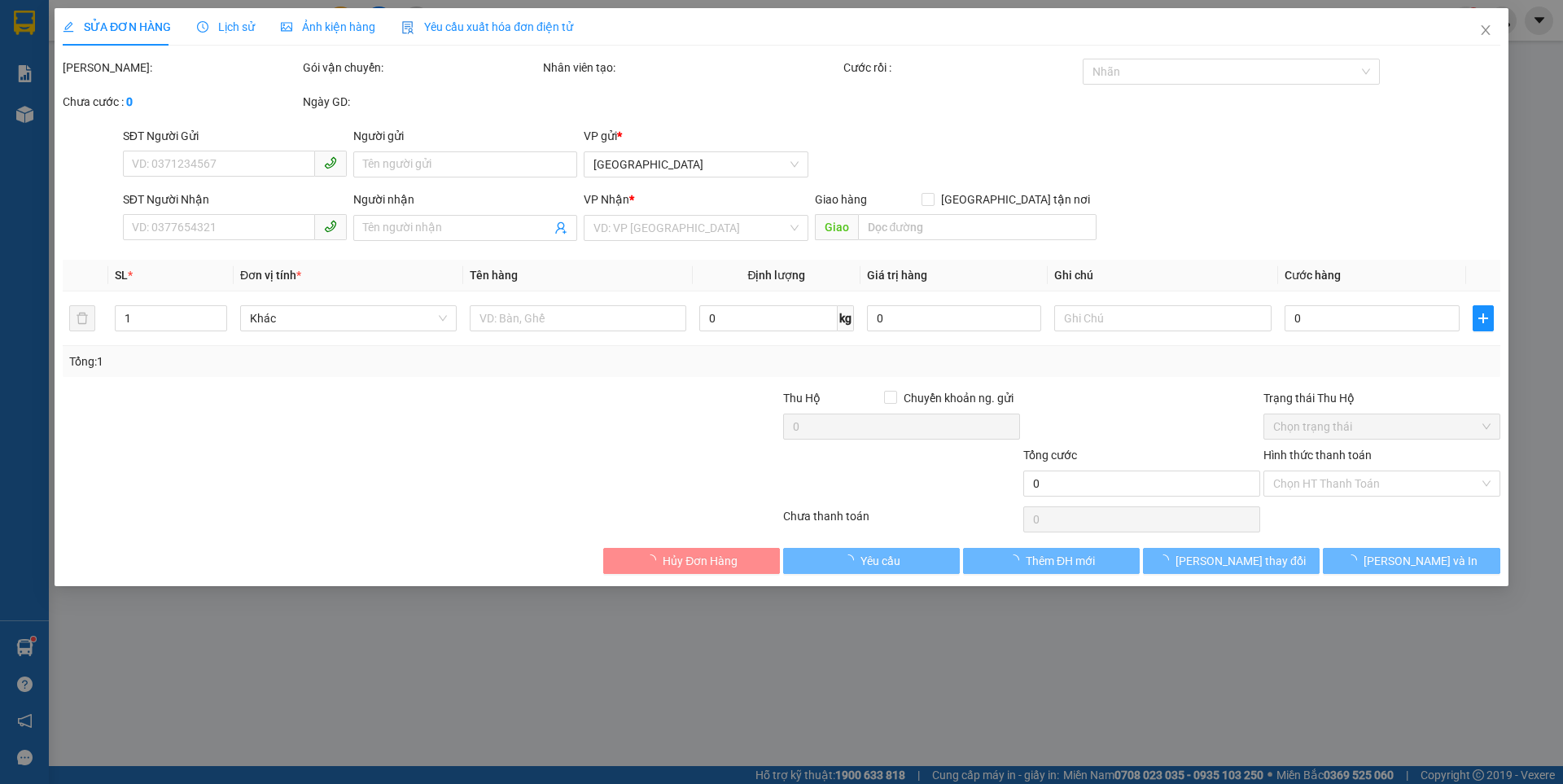
type input "0382173926"
type input "0336527476"
type input "30.000"
type input "0"
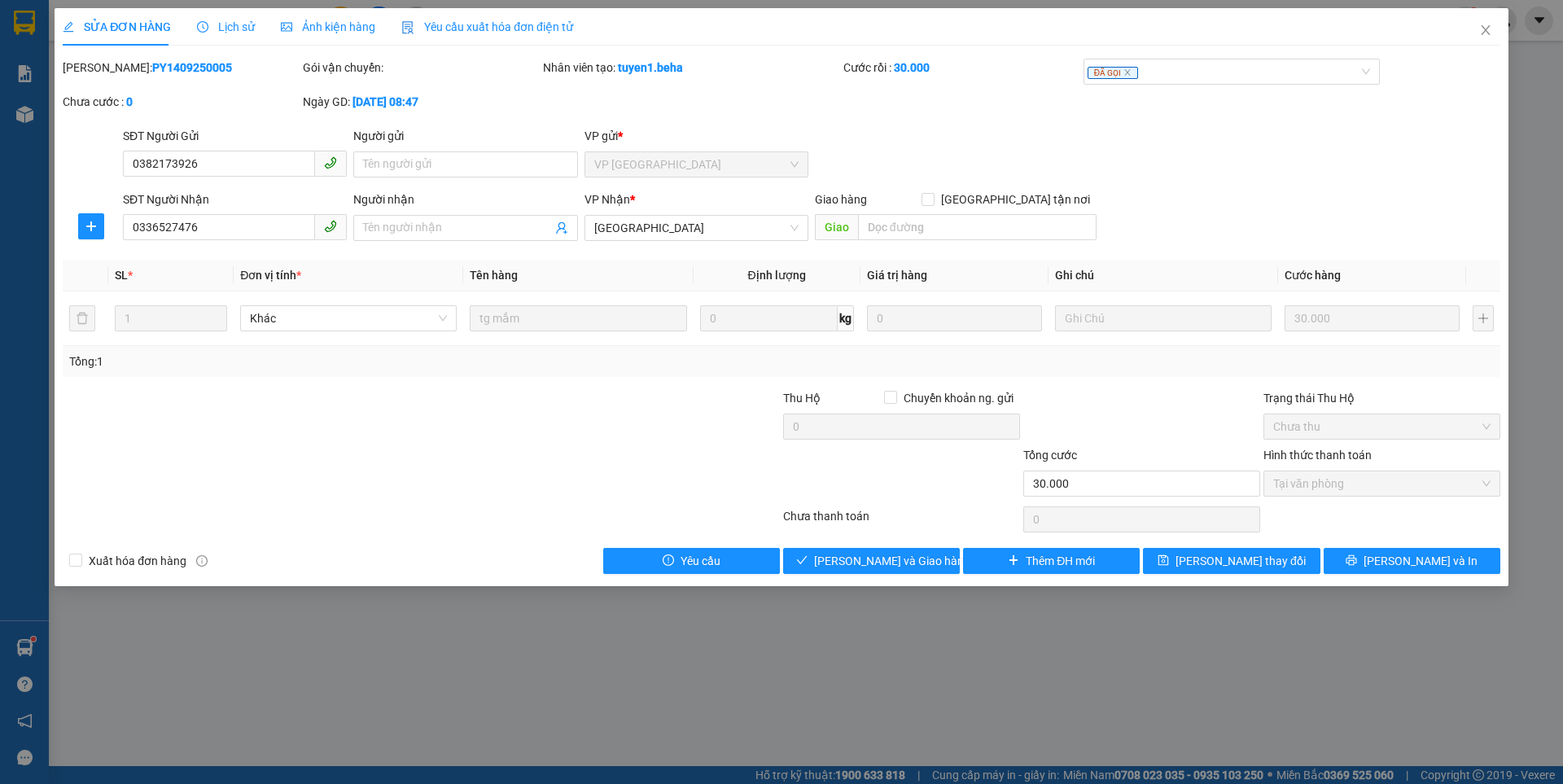
click at [339, 29] on span "Ảnh kiện hàng" at bounding box center [328, 27] width 95 height 13
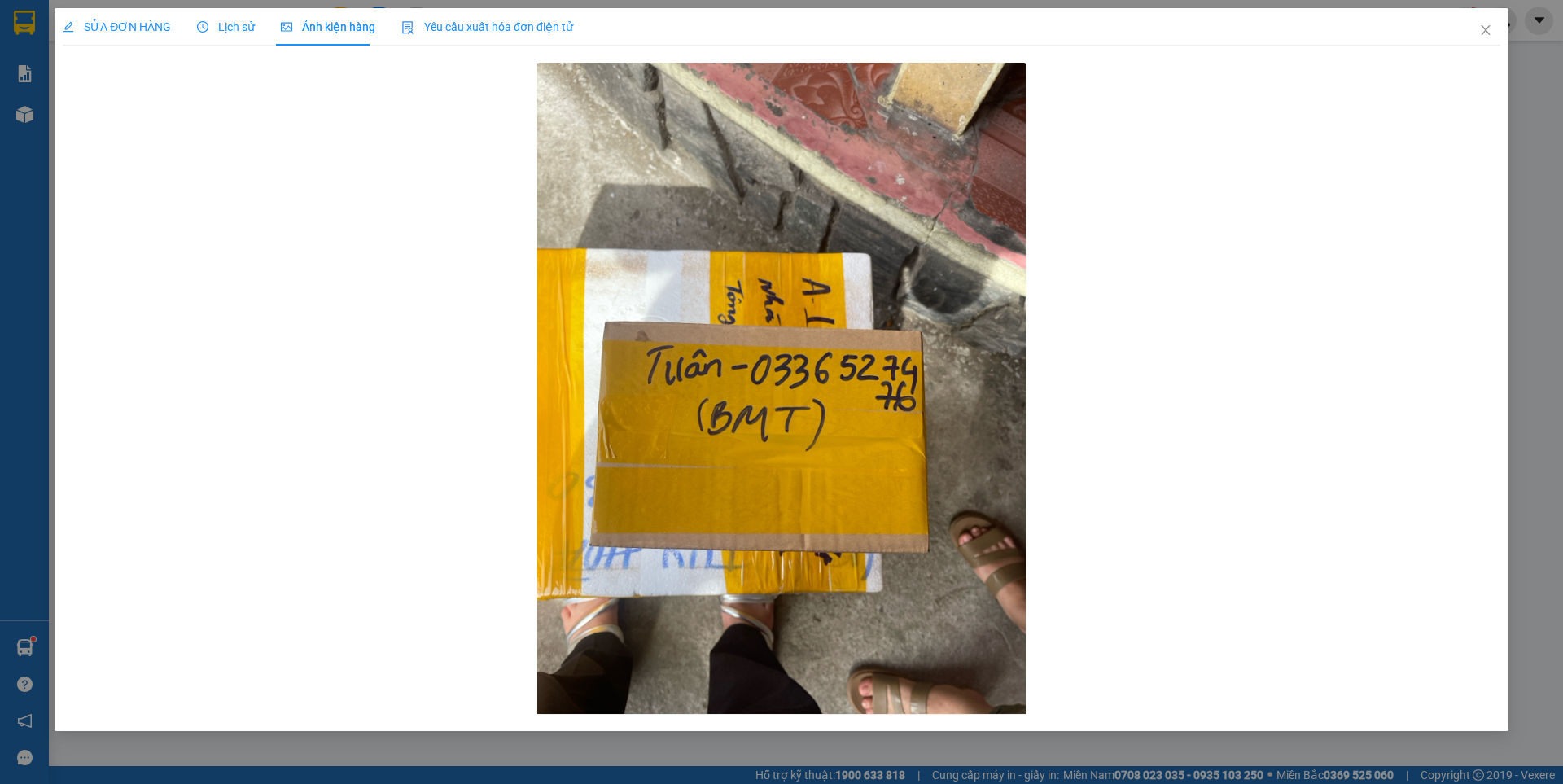
click at [147, 21] on span "SỬA ĐƠN HÀNG" at bounding box center [117, 27] width 108 height 13
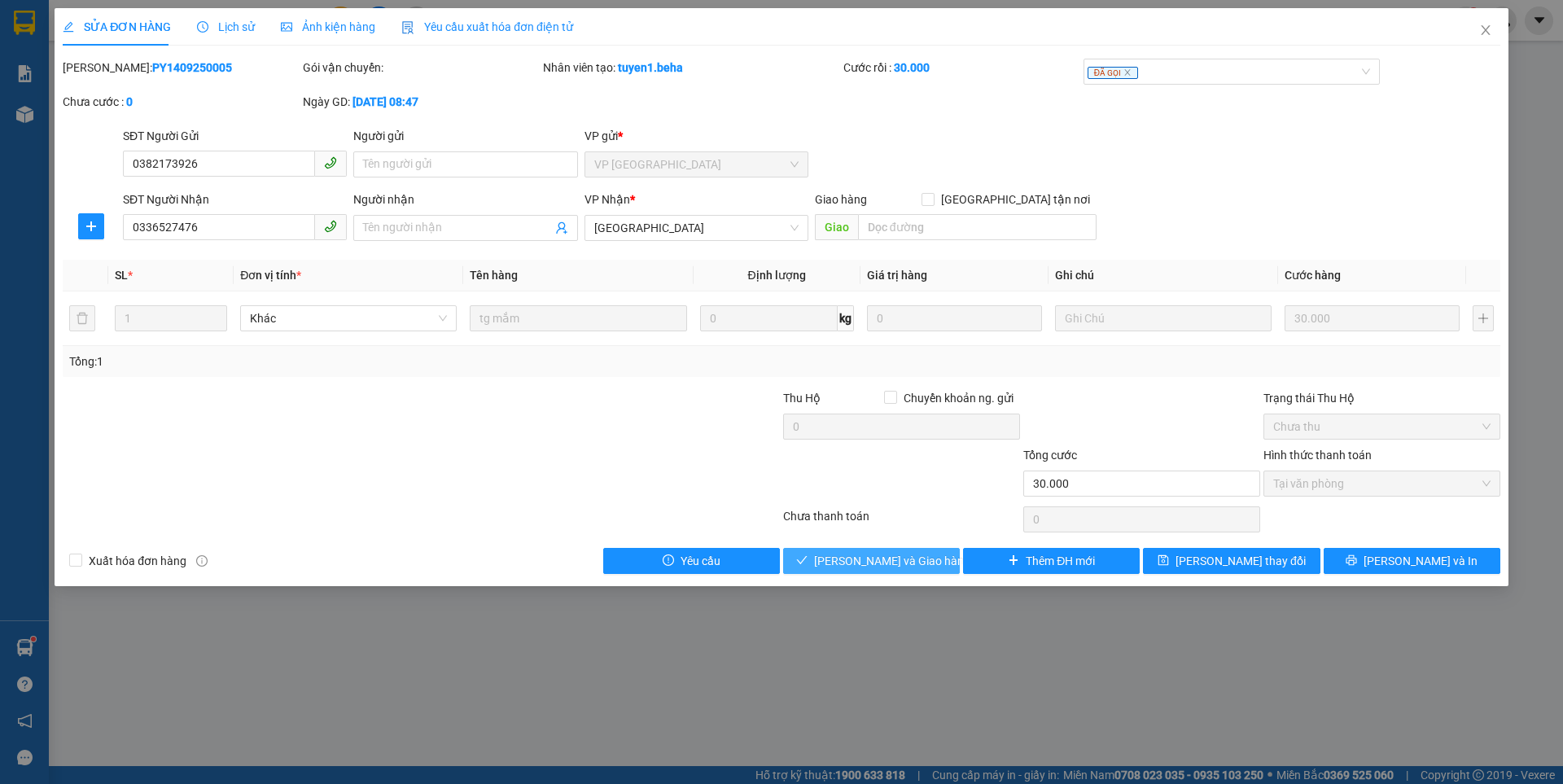
click at [875, 562] on span "[PERSON_NAME] và Giao hàng" at bounding box center [892, 561] width 156 height 18
click at [1483, 33] on icon "close" at bounding box center [1485, 30] width 9 height 10
